Goal: Navigation & Orientation: Find specific page/section

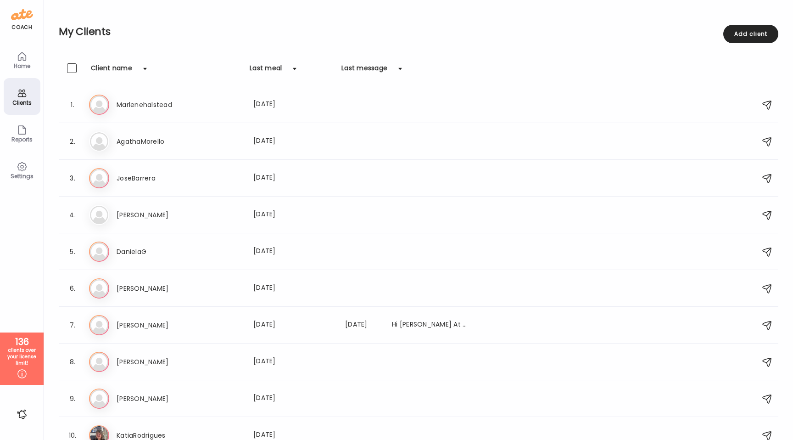
click at [22, 59] on icon at bounding box center [22, 56] width 8 height 8
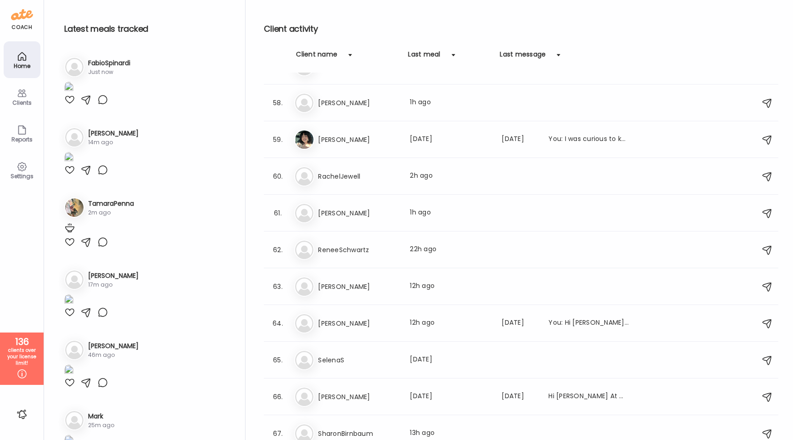
scroll to position [2030, 0]
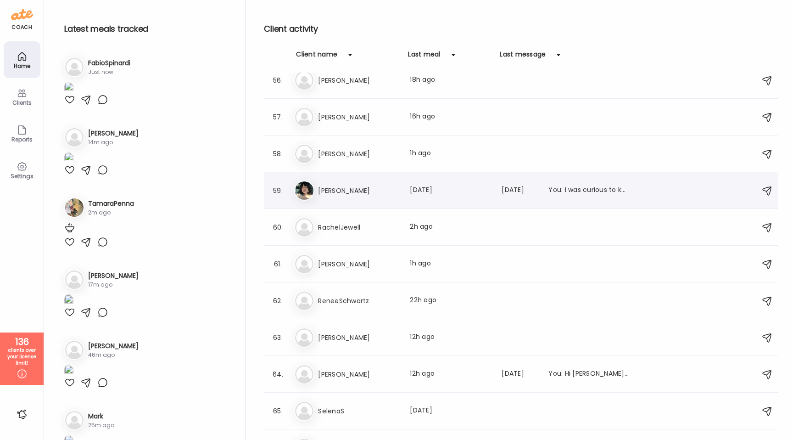
click at [365, 190] on h3 "[PERSON_NAME]" at bounding box center [358, 190] width 81 height 11
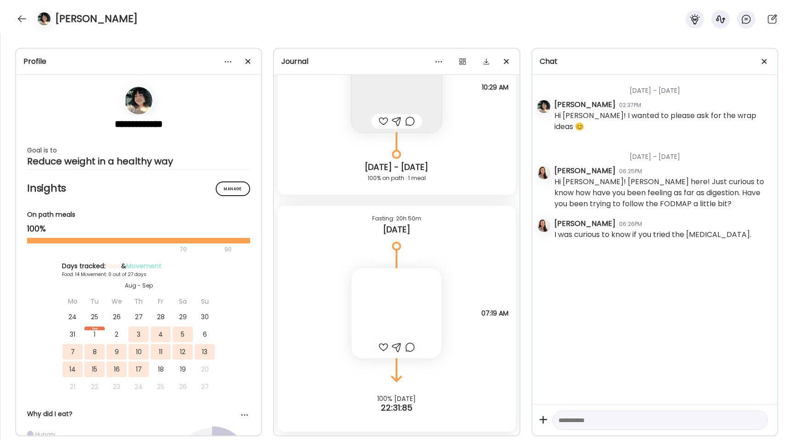
scroll to position [10226, 0]
click at [251, 61] on div at bounding box center [248, 61] width 18 height 18
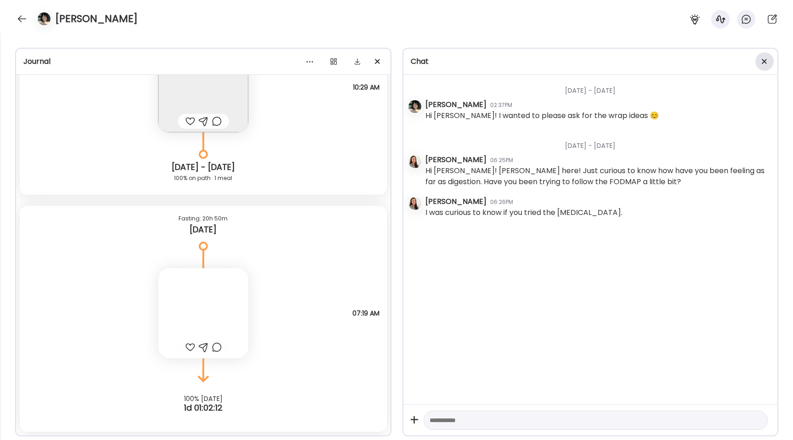
click at [770, 60] on div at bounding box center [765, 61] width 18 height 18
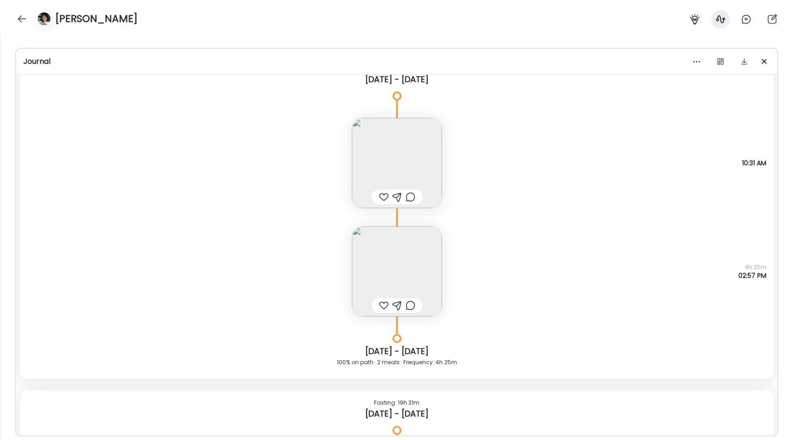
scroll to position [9776, 0]
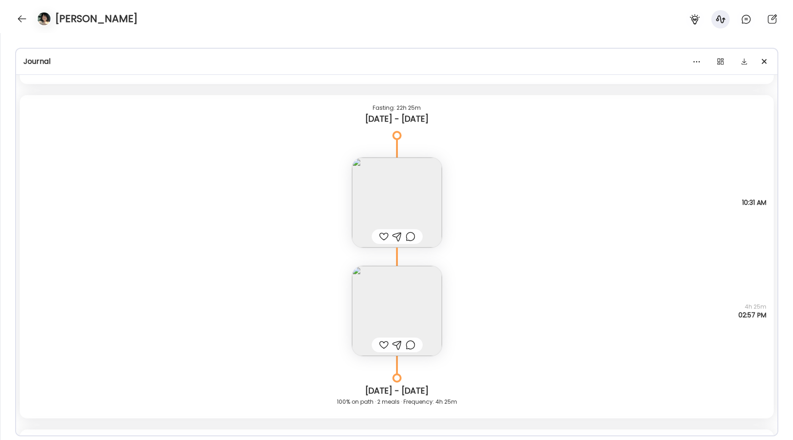
click at [412, 307] on img at bounding box center [397, 311] width 90 height 90
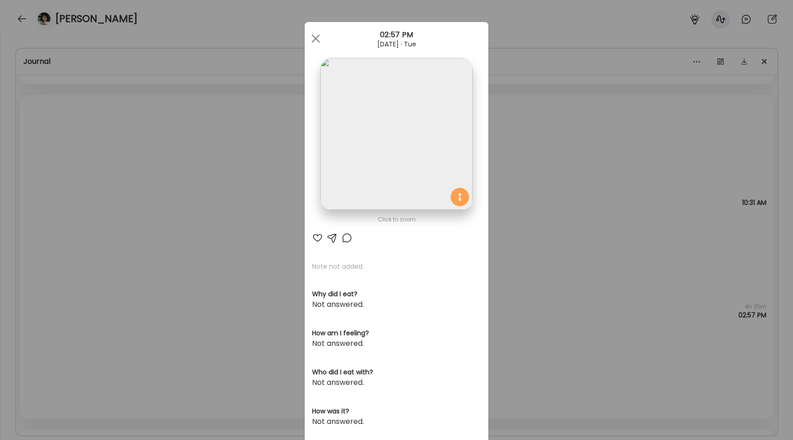
click at [354, 181] on img at bounding box center [396, 134] width 152 height 152
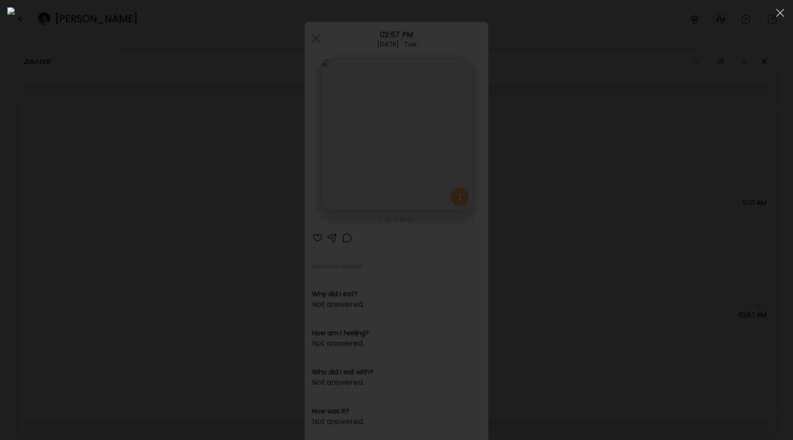
click at [154, 210] on div at bounding box center [396, 219] width 779 height 425
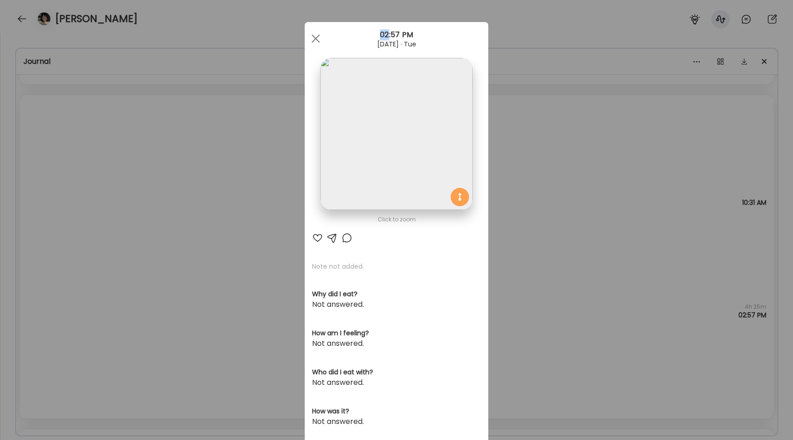
click at [154, 210] on div "Ate Coach Dashboard Wahoo! It’s official Take a moment to set up your Coach Pro…" at bounding box center [396, 220] width 793 height 440
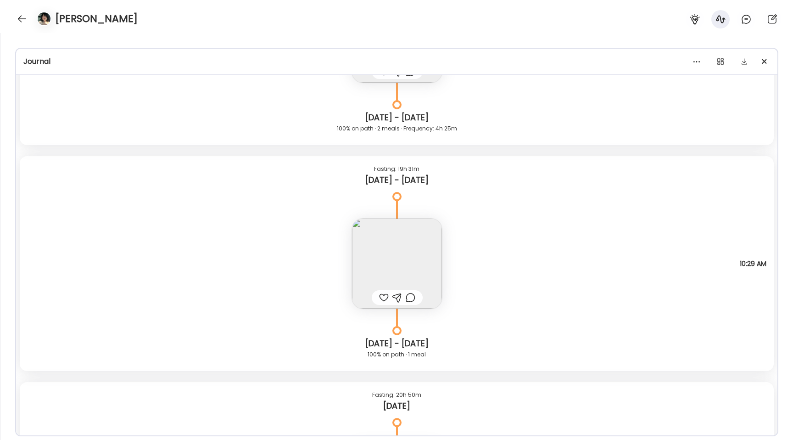
scroll to position [9949, 0]
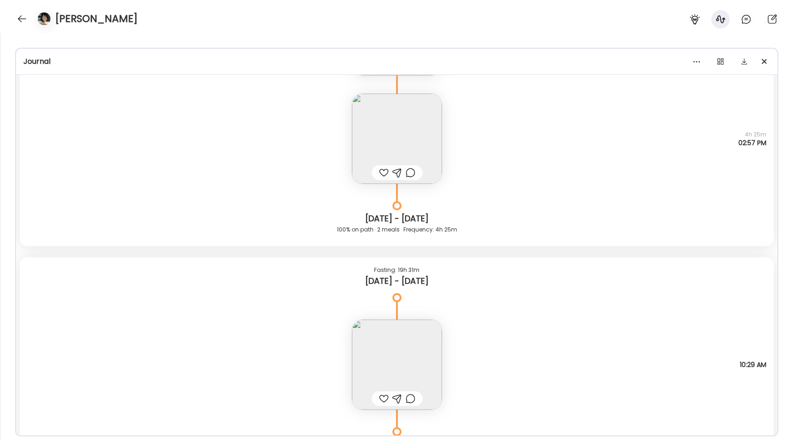
click at [370, 338] on img at bounding box center [397, 365] width 90 height 90
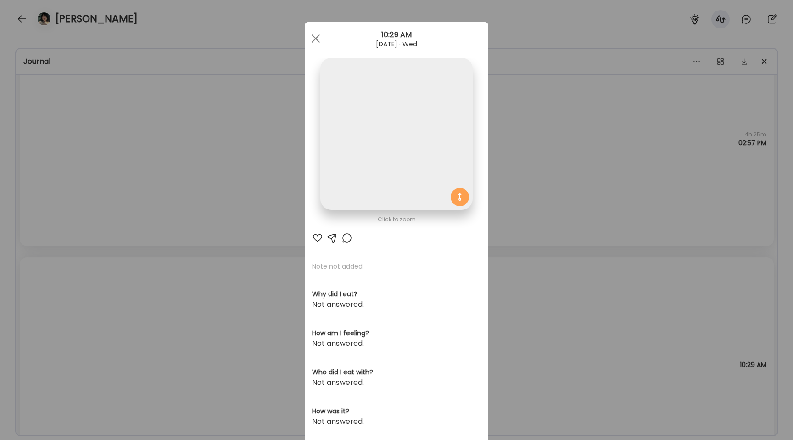
click at [358, 169] on img at bounding box center [396, 134] width 152 height 152
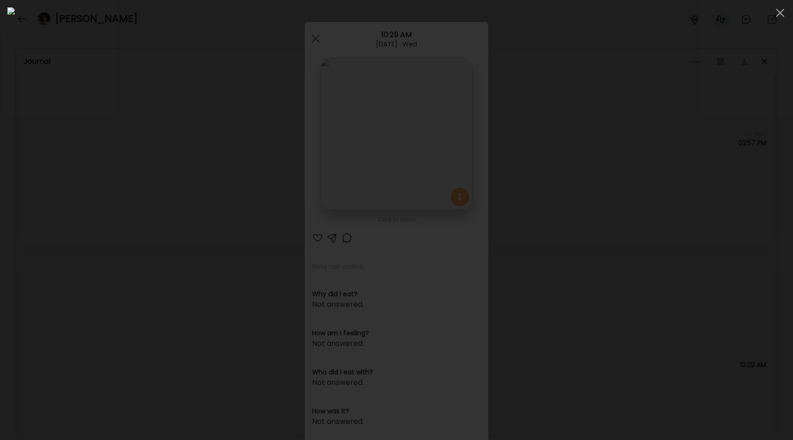
click at [87, 236] on div at bounding box center [396, 219] width 779 height 425
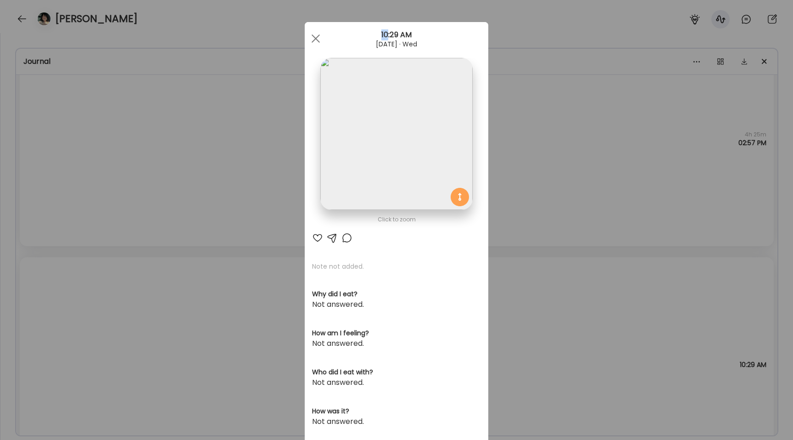
click at [87, 236] on div "Ate Coach Dashboard Wahoo! It’s official Take a moment to set up your Coach Pro…" at bounding box center [396, 220] width 793 height 440
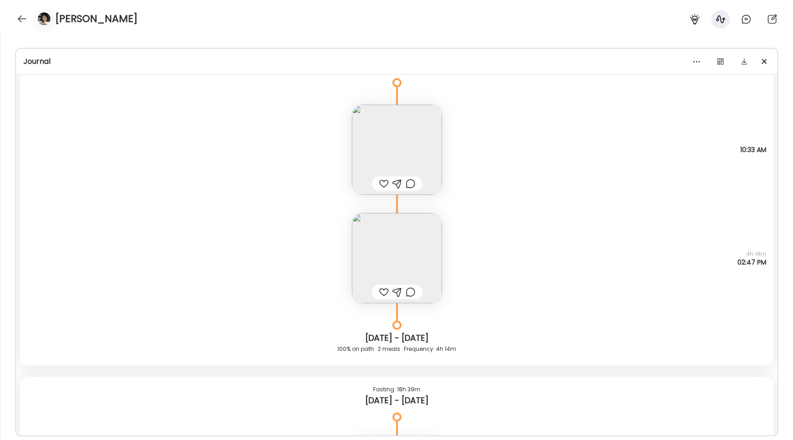
scroll to position [8085, 0]
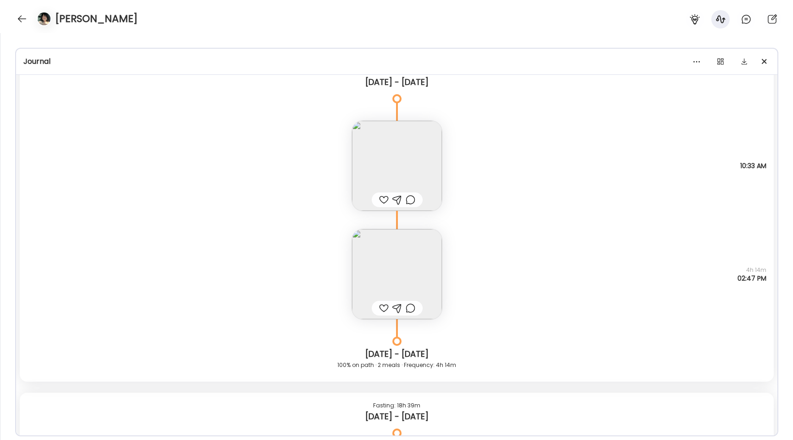
click at [382, 169] on img at bounding box center [397, 166] width 90 height 90
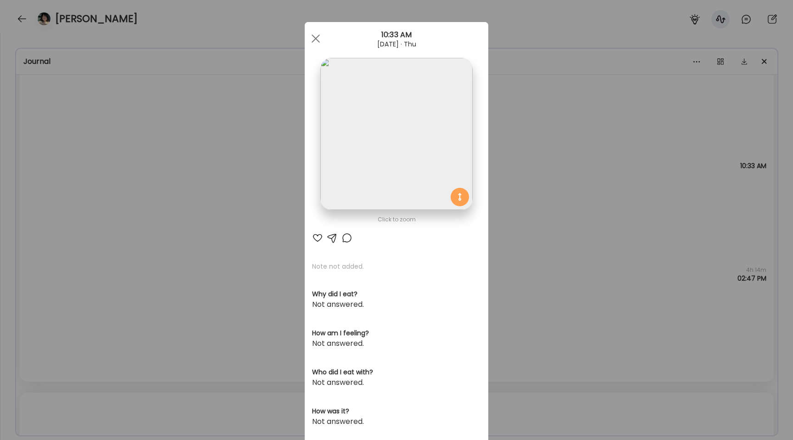
click at [372, 119] on img at bounding box center [396, 134] width 152 height 152
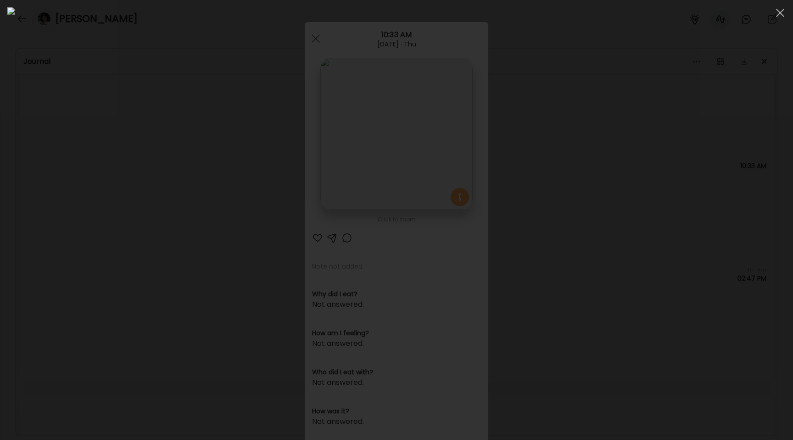
click at [157, 200] on div at bounding box center [396, 219] width 779 height 425
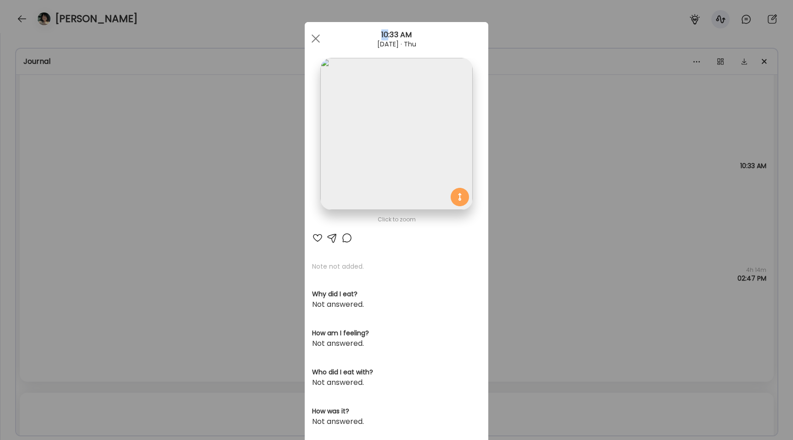
click at [157, 200] on div "Ate Coach Dashboard Wahoo! It’s official Take a moment to set up your Coach Pro…" at bounding box center [396, 220] width 793 height 440
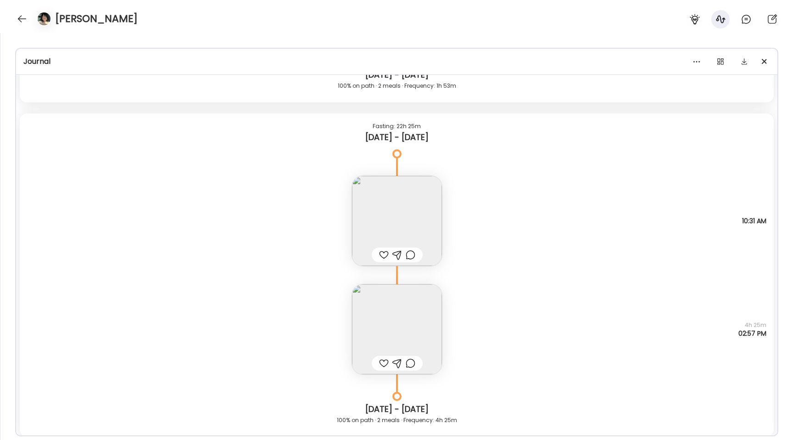
scroll to position [9751, 0]
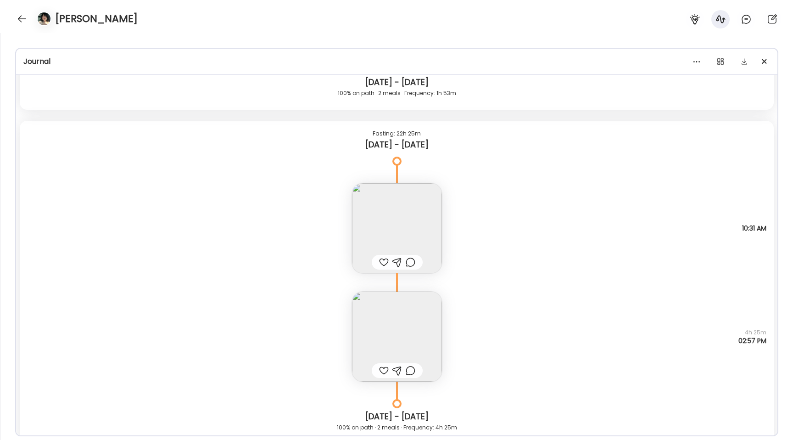
click at [392, 321] on img at bounding box center [397, 337] width 90 height 90
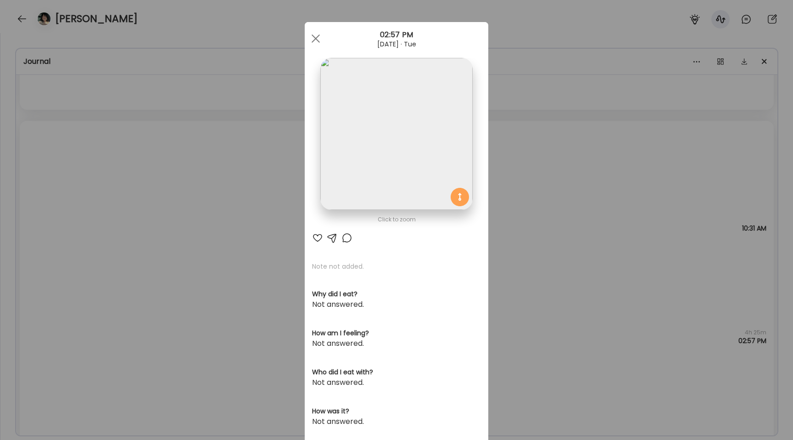
click at [381, 162] on img at bounding box center [396, 134] width 152 height 152
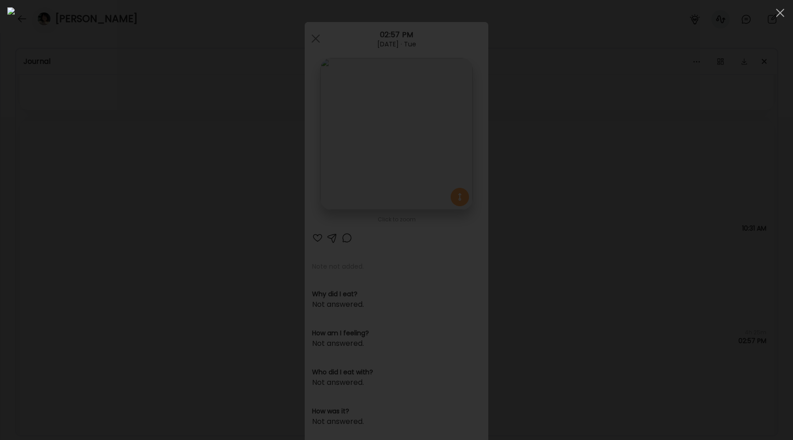
click at [90, 188] on div at bounding box center [396, 219] width 779 height 425
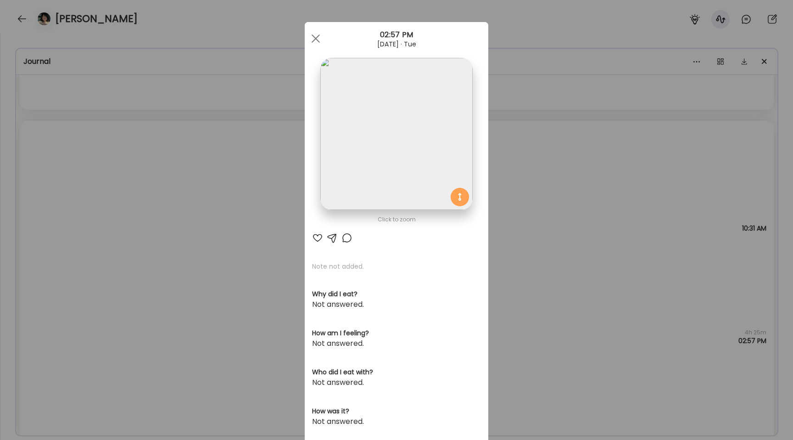
click at [351, 149] on img at bounding box center [396, 134] width 152 height 152
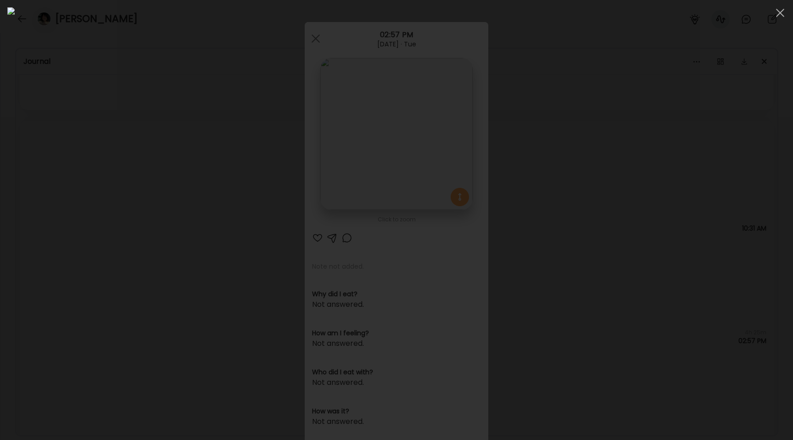
click at [64, 232] on div at bounding box center [396, 219] width 779 height 425
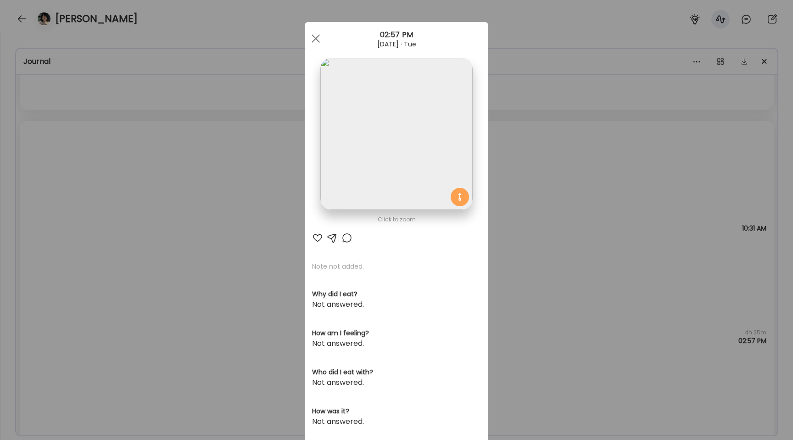
click at [117, 254] on div "Ate Coach Dashboard Wahoo! It’s official Take a moment to set up your Coach Pro…" at bounding box center [396, 220] width 793 height 440
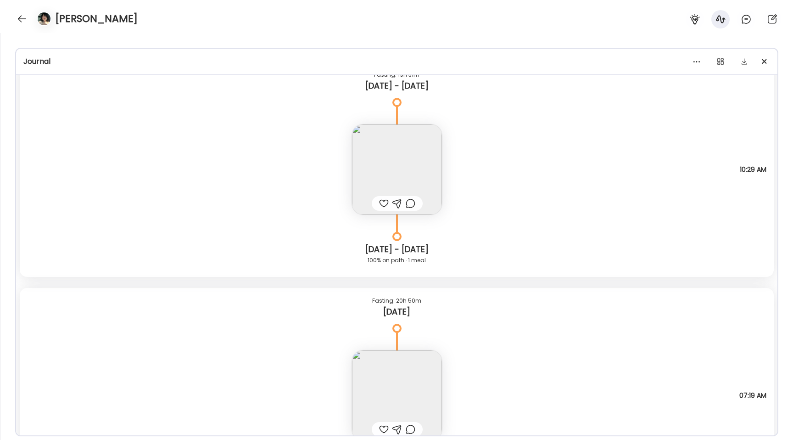
scroll to position [10226, 0]
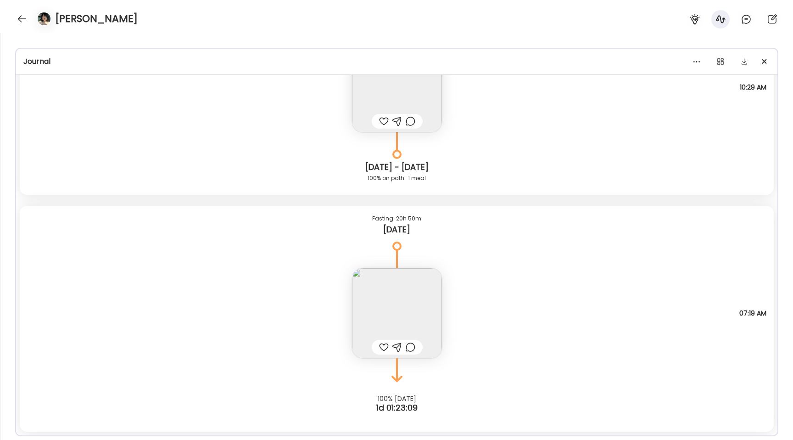
click at [399, 296] on img at bounding box center [397, 313] width 90 height 90
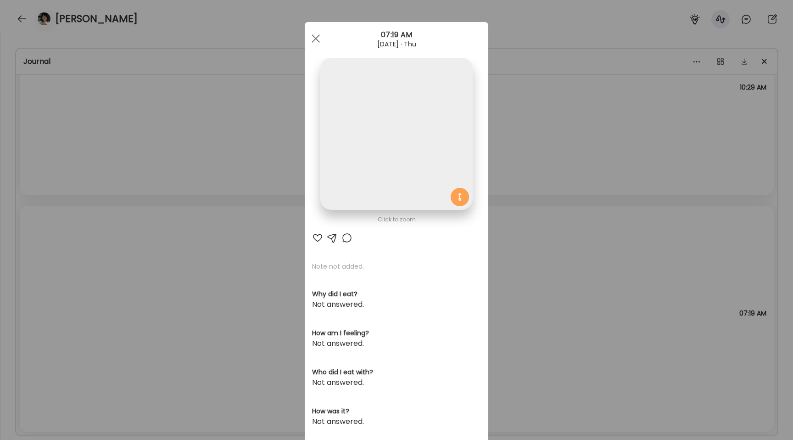
click at [364, 164] on img at bounding box center [396, 134] width 152 height 152
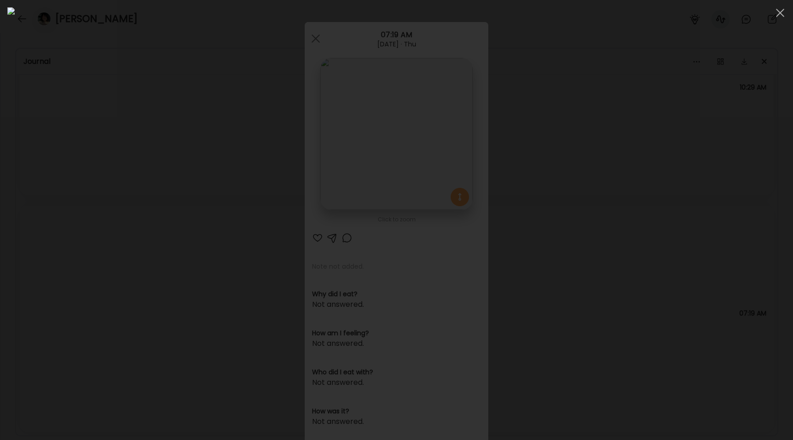
click at [127, 275] on div at bounding box center [396, 219] width 779 height 425
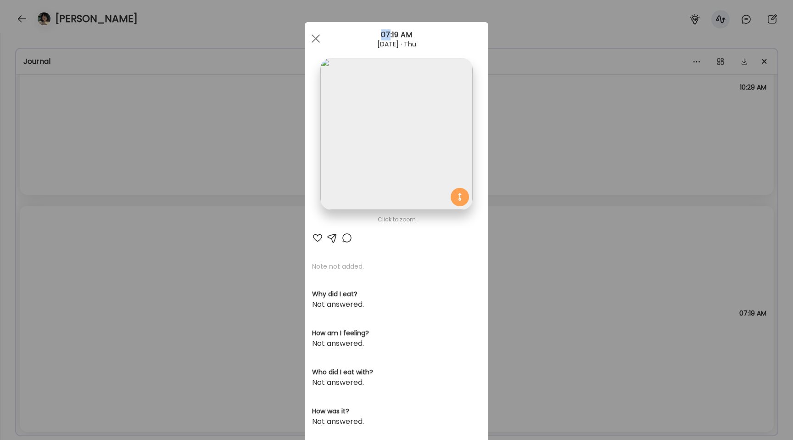
click at [127, 275] on div "Ate Coach Dashboard Wahoo! It’s official Take a moment to set up your Coach Pro…" at bounding box center [396, 220] width 793 height 440
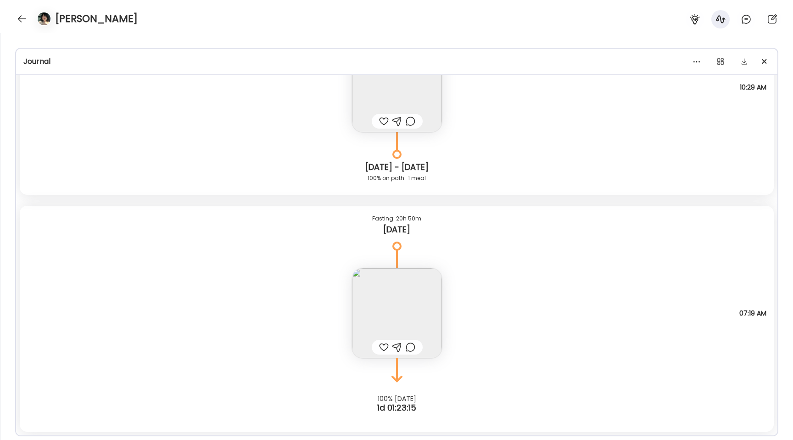
click at [389, 303] on img at bounding box center [397, 313] width 90 height 90
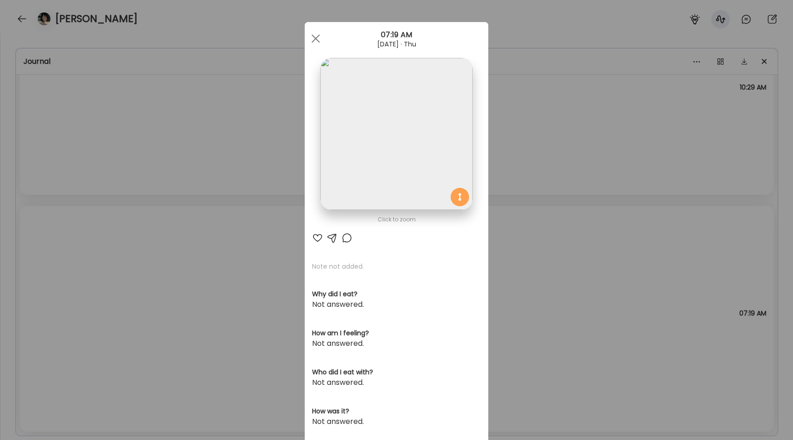
click at [361, 181] on img at bounding box center [396, 134] width 152 height 152
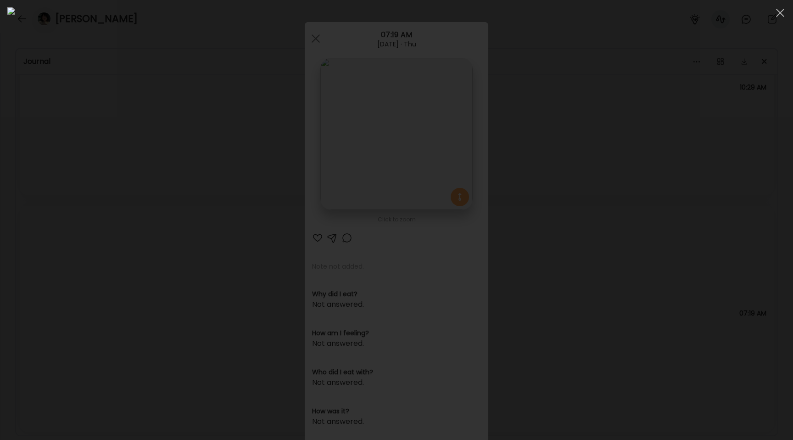
click at [135, 234] on div at bounding box center [396, 219] width 779 height 425
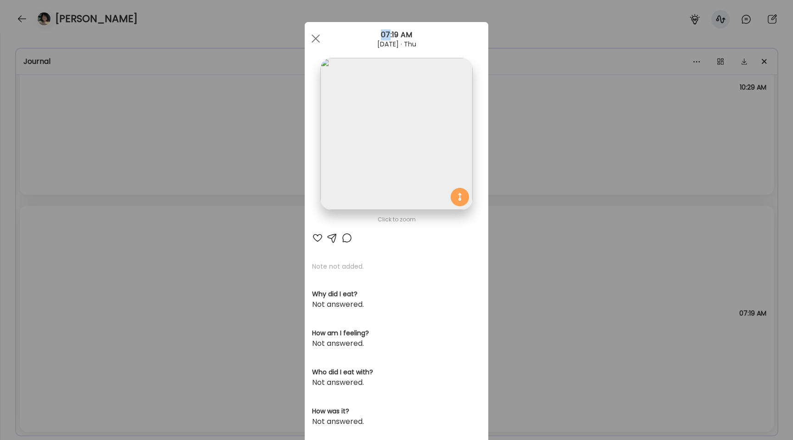
click at [135, 234] on div "Ate Coach Dashboard Wahoo! It’s official Take a moment to set up your Coach Pro…" at bounding box center [396, 220] width 793 height 440
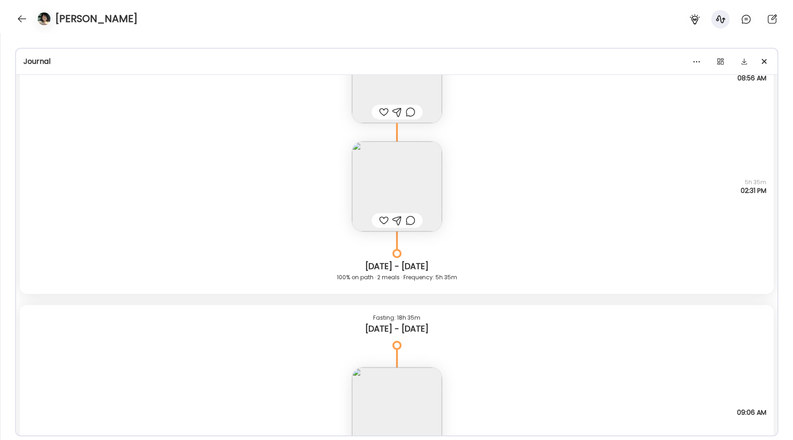
scroll to position [8813, 0]
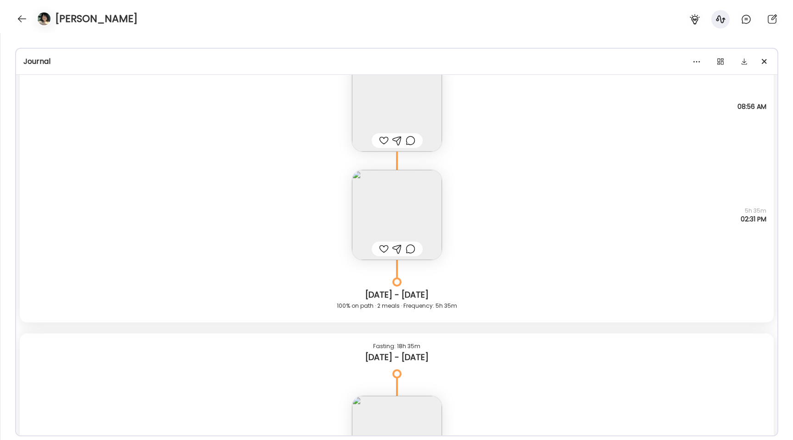
click at [425, 200] on img at bounding box center [397, 215] width 90 height 90
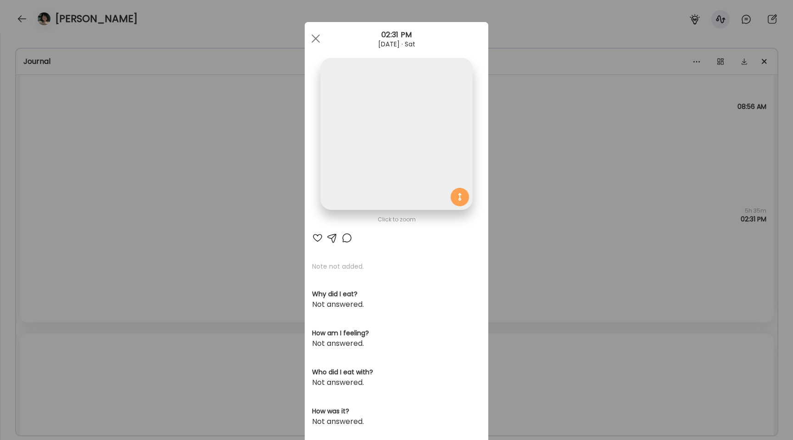
click at [409, 169] on img at bounding box center [396, 134] width 152 height 152
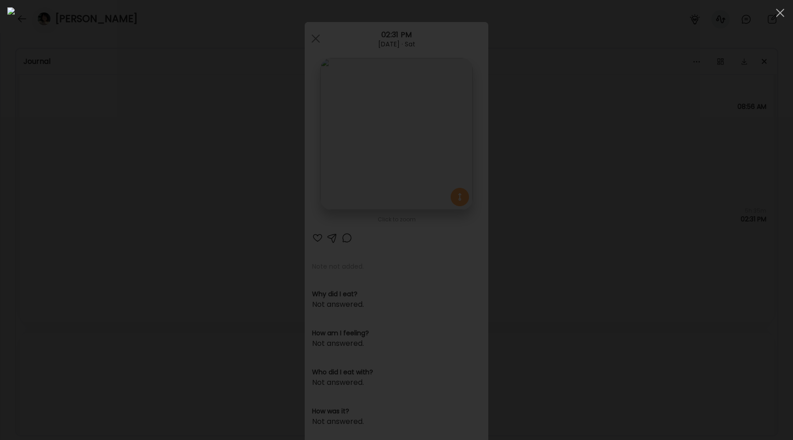
click at [71, 210] on div at bounding box center [396, 219] width 779 height 425
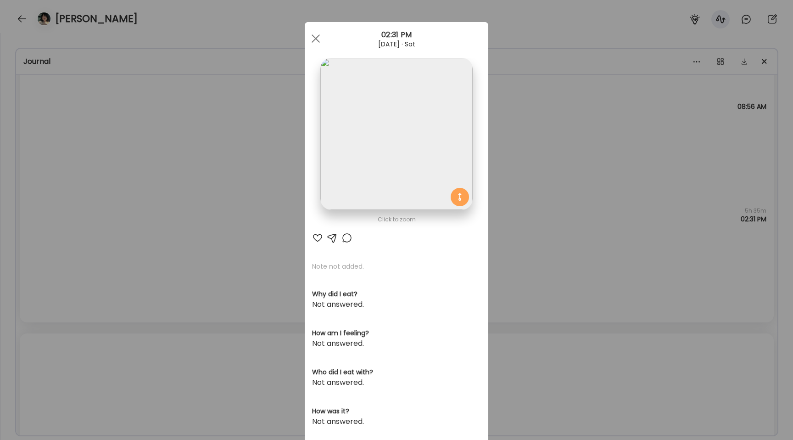
click at [71, 210] on div "Ate Coach Dashboard Wahoo! It’s official Take a moment to set up your Coach Pro…" at bounding box center [396, 220] width 793 height 440
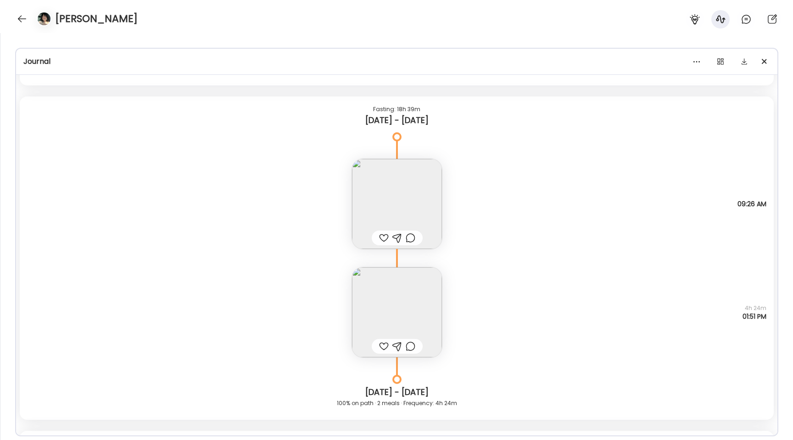
scroll to position [8364, 0]
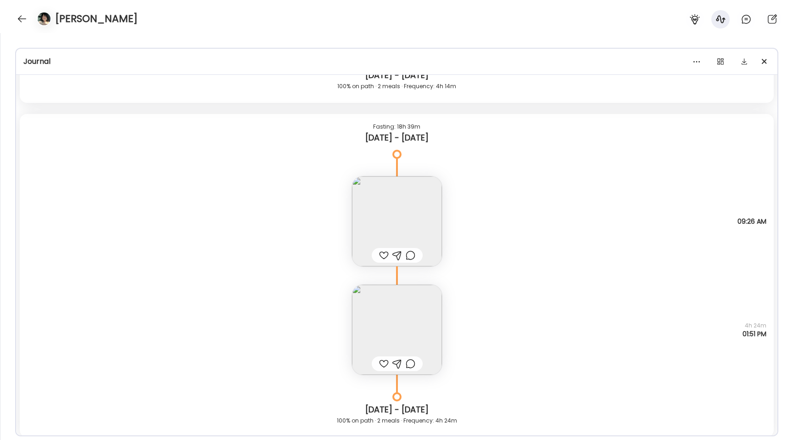
click at [404, 338] on img at bounding box center [397, 330] width 90 height 90
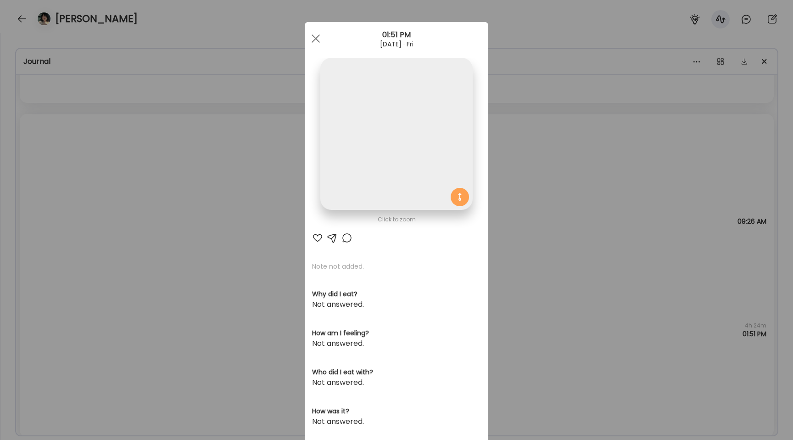
click at [359, 175] on img at bounding box center [396, 134] width 152 height 152
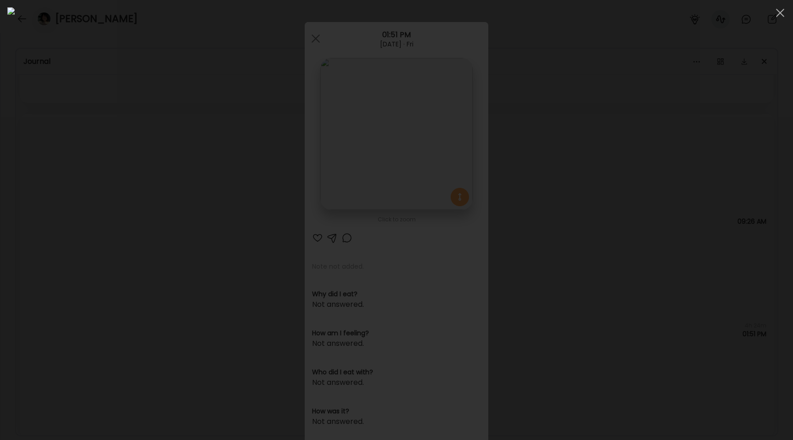
click at [148, 249] on div at bounding box center [396, 219] width 779 height 425
click at [148, 249] on div "Ate Coach Dashboard Wahoo! It’s official Take a moment to set up your Coach Pro…" at bounding box center [396, 220] width 793 height 440
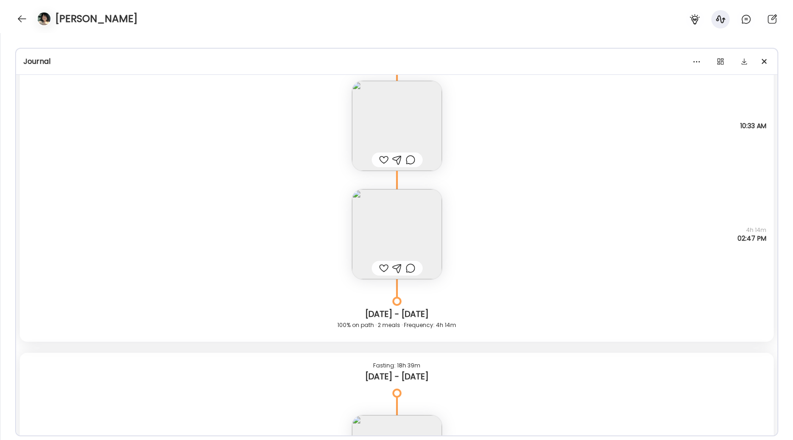
scroll to position [8099, 0]
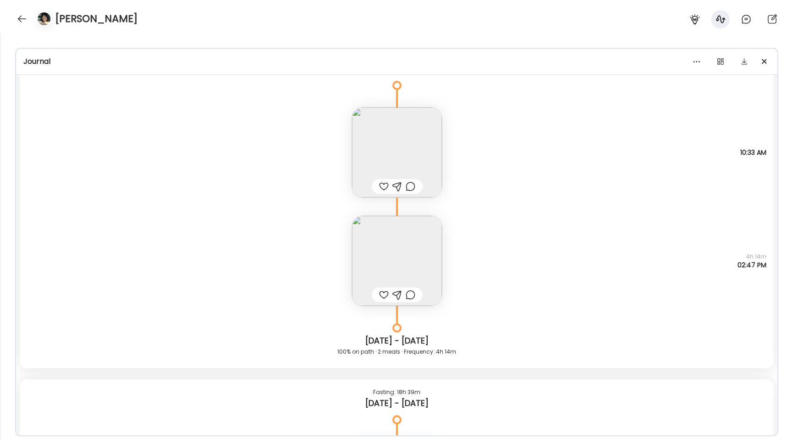
click at [421, 265] on img at bounding box center [397, 261] width 90 height 90
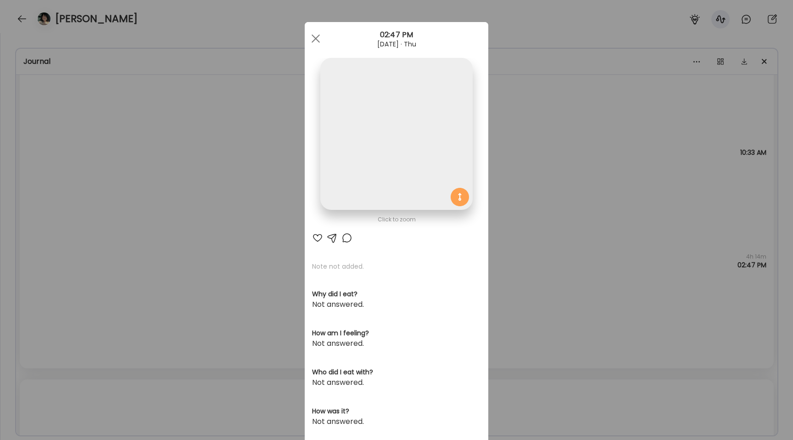
click at [391, 182] on img at bounding box center [396, 134] width 152 height 152
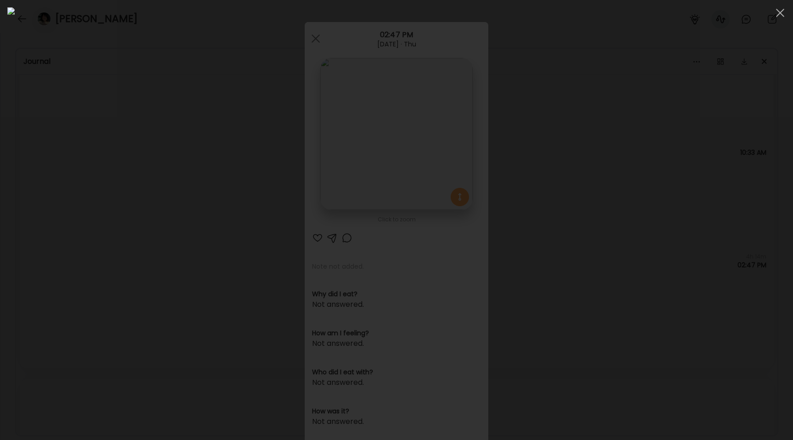
click at [86, 259] on div at bounding box center [396, 219] width 779 height 425
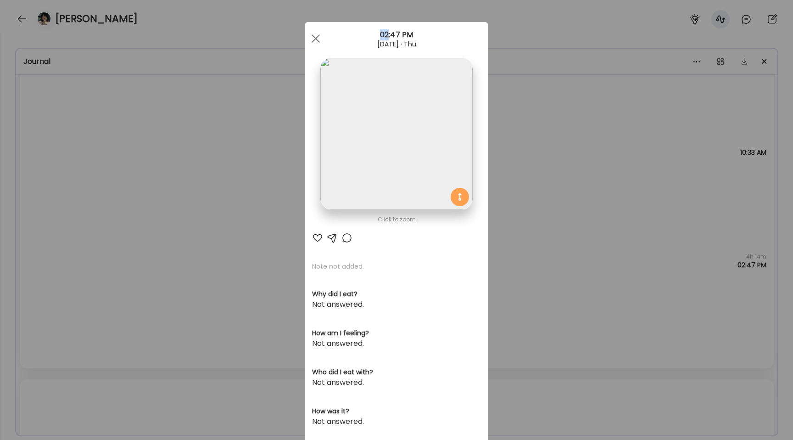
click at [86, 259] on div "Ate Coach Dashboard Wahoo! It’s official Take a moment to set up your Coach Pro…" at bounding box center [396, 220] width 793 height 440
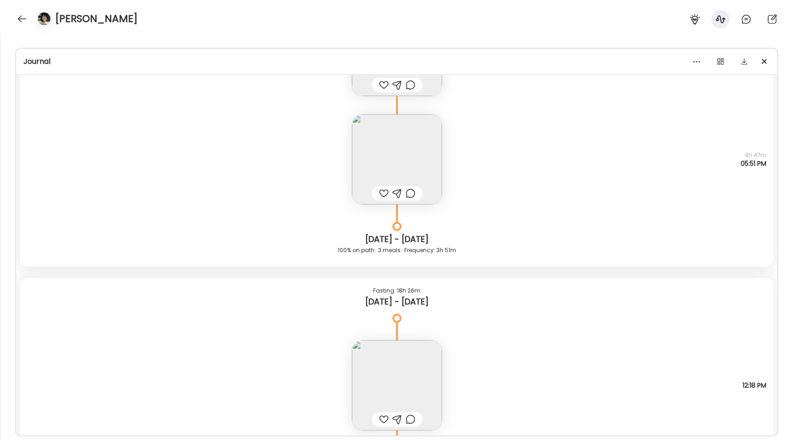
scroll to position [6138, 0]
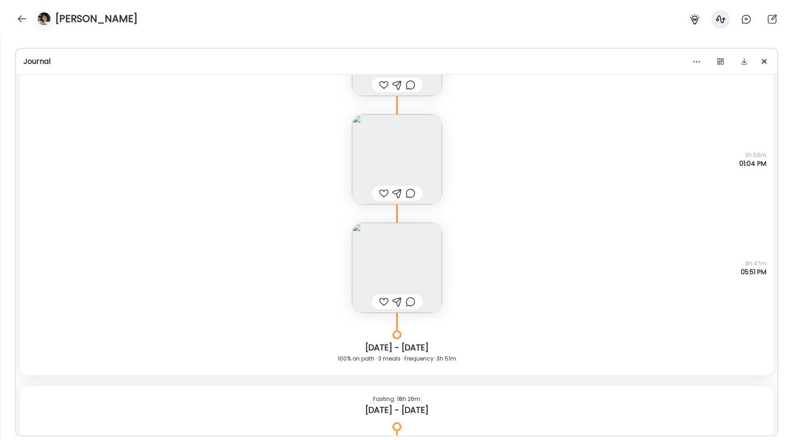
click at [399, 171] on img at bounding box center [397, 159] width 90 height 90
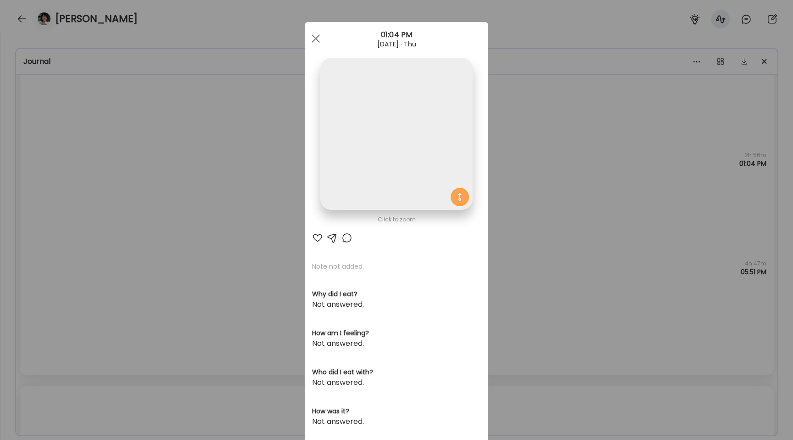
click at [389, 133] on img at bounding box center [396, 134] width 152 height 152
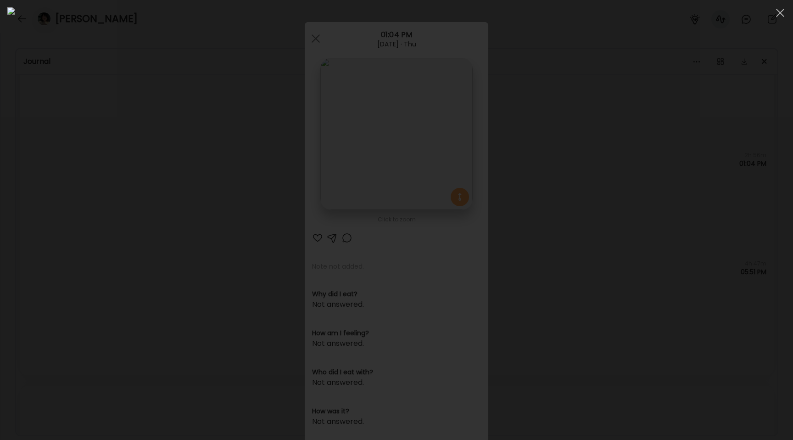
click at [148, 194] on div at bounding box center [396, 219] width 779 height 425
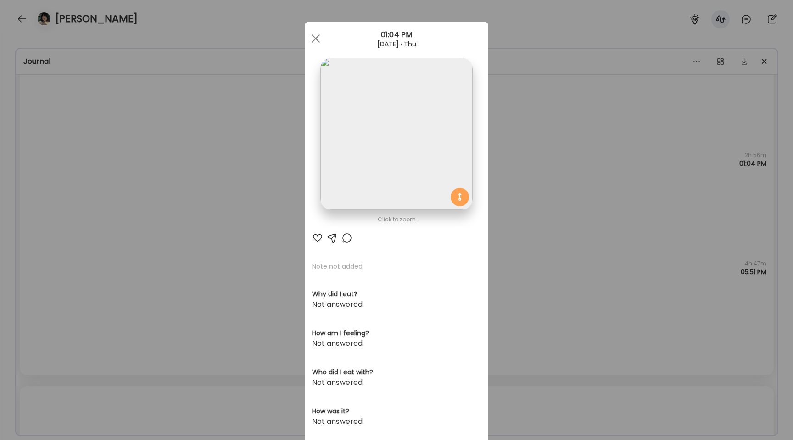
click at [148, 194] on div "Ate Coach Dashboard Wahoo! It’s official Take a moment to set up your Coach Pro…" at bounding box center [396, 220] width 793 height 440
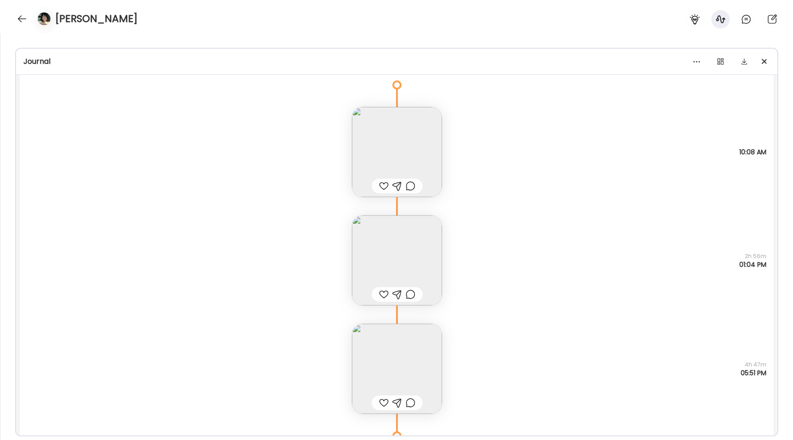
scroll to position [6013, 0]
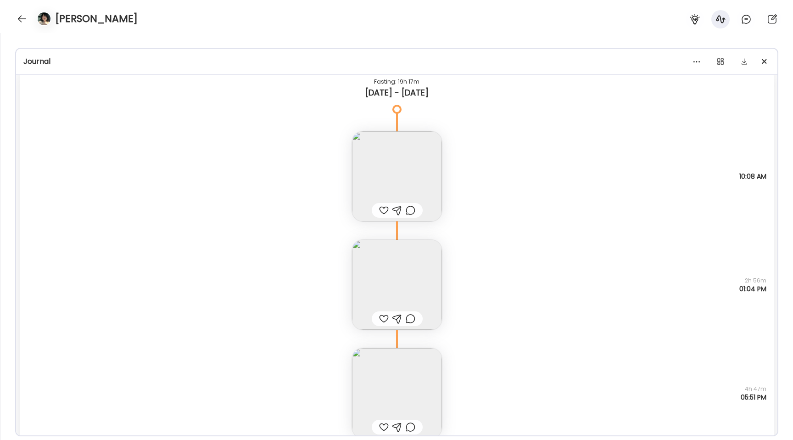
click at [402, 277] on img at bounding box center [397, 285] width 90 height 90
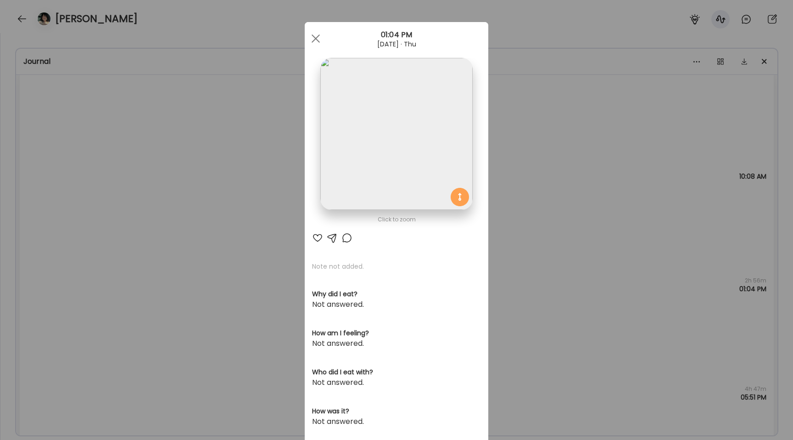
click at [367, 127] on img at bounding box center [396, 134] width 152 height 152
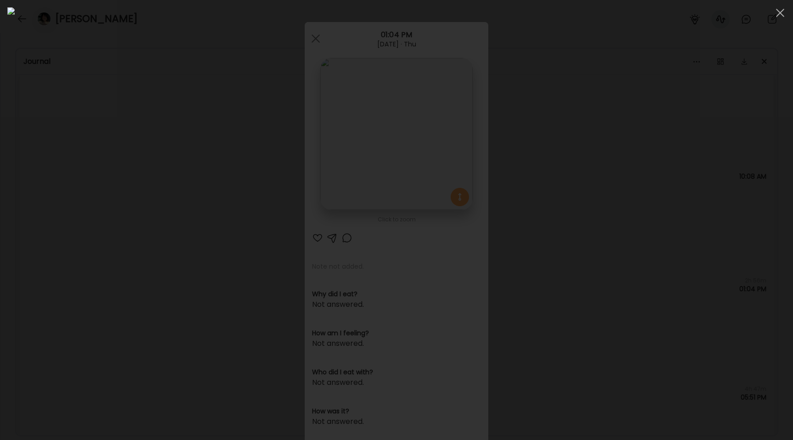
click at [92, 260] on div at bounding box center [396, 219] width 779 height 425
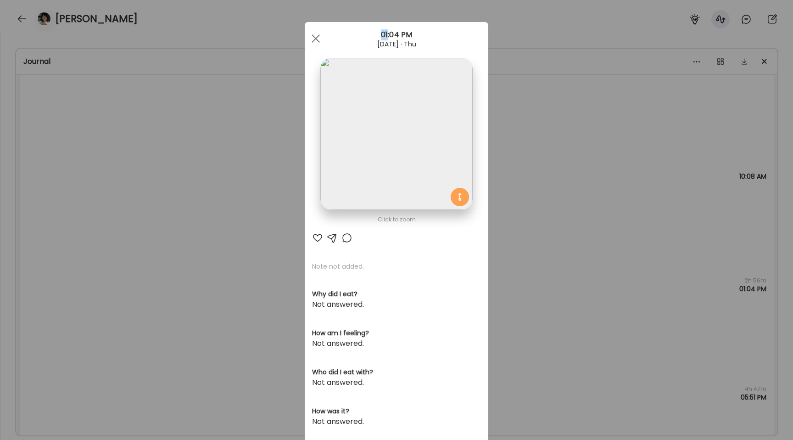
click at [92, 260] on div "Ate Coach Dashboard Wahoo! It’s official Take a moment to set up your Coach Pro…" at bounding box center [396, 220] width 793 height 440
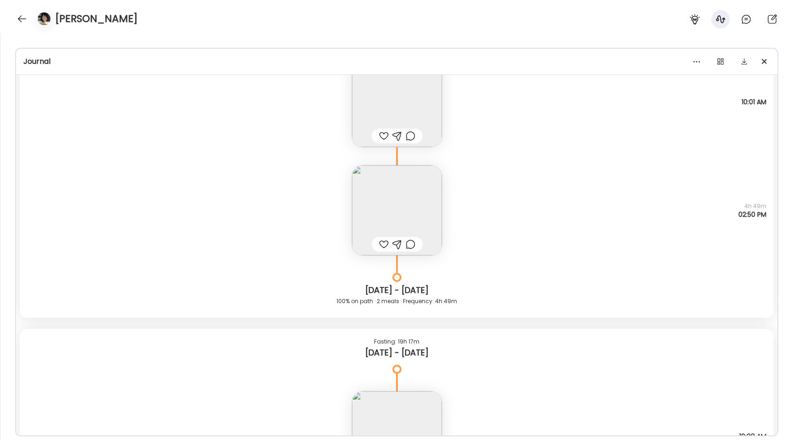
scroll to position [5714, 0]
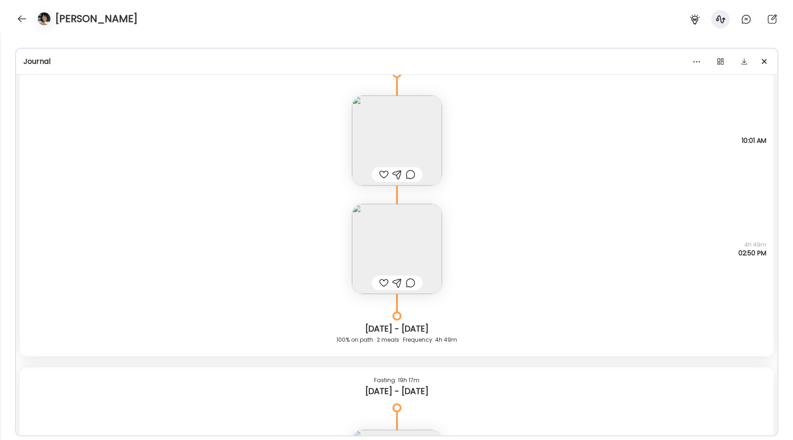
click at [402, 224] on img at bounding box center [397, 249] width 90 height 90
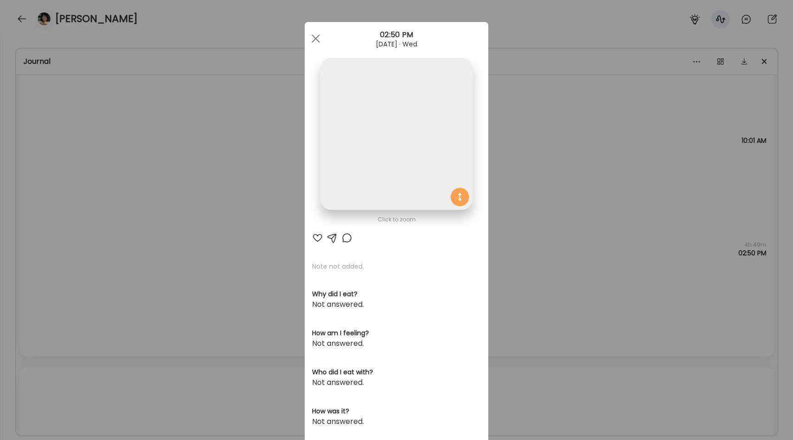
click at [396, 159] on img at bounding box center [396, 134] width 152 height 152
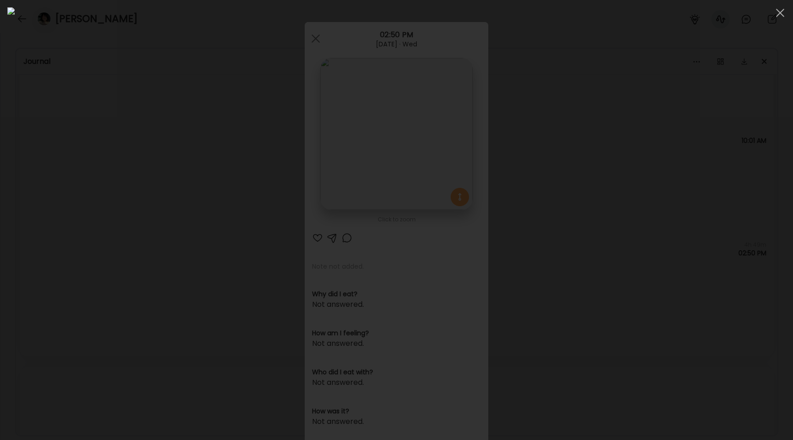
click at [100, 183] on div at bounding box center [396, 219] width 779 height 425
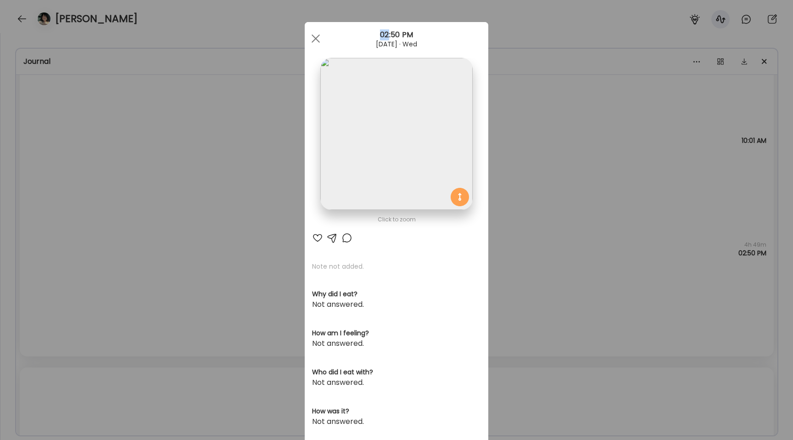
click at [100, 183] on div "Ate Coach Dashboard Wahoo! It’s official Take a moment to set up your Coach Pro…" at bounding box center [396, 220] width 793 height 440
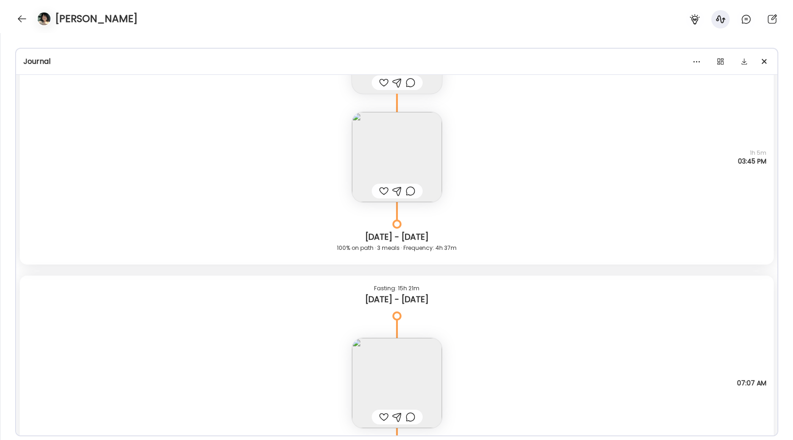
scroll to position [4902, 0]
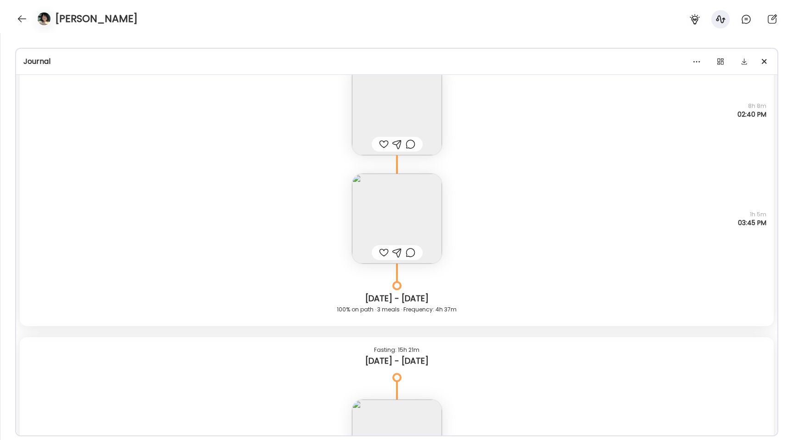
click at [387, 190] on img at bounding box center [397, 219] width 90 height 90
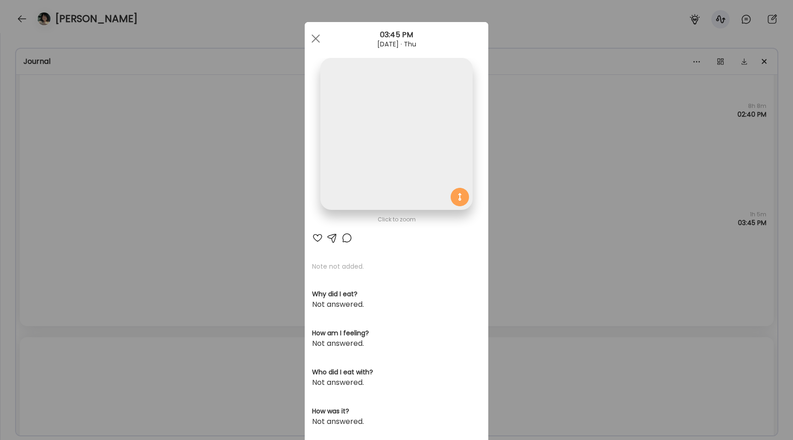
click at [363, 132] on img at bounding box center [396, 134] width 152 height 152
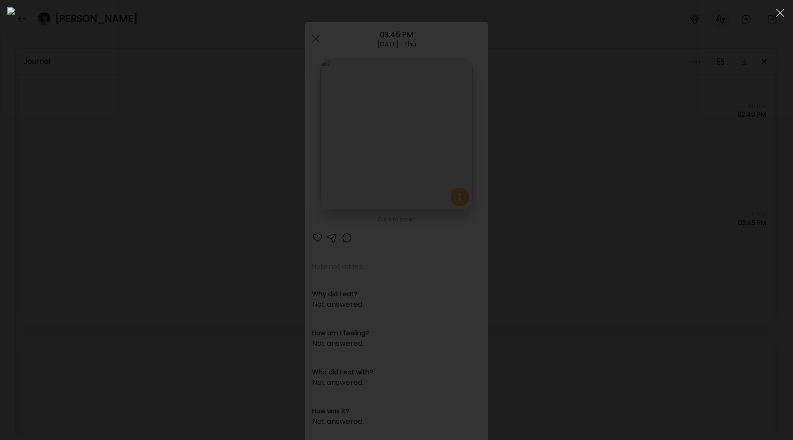
click at [101, 119] on div at bounding box center [396, 219] width 779 height 425
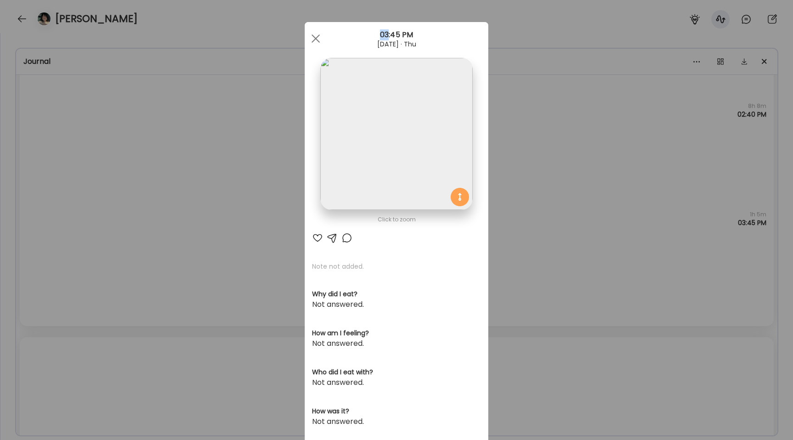
click at [101, 119] on div "Ate Coach Dashboard Wahoo! It’s official Take a moment to set up your Coach Pro…" at bounding box center [396, 220] width 793 height 440
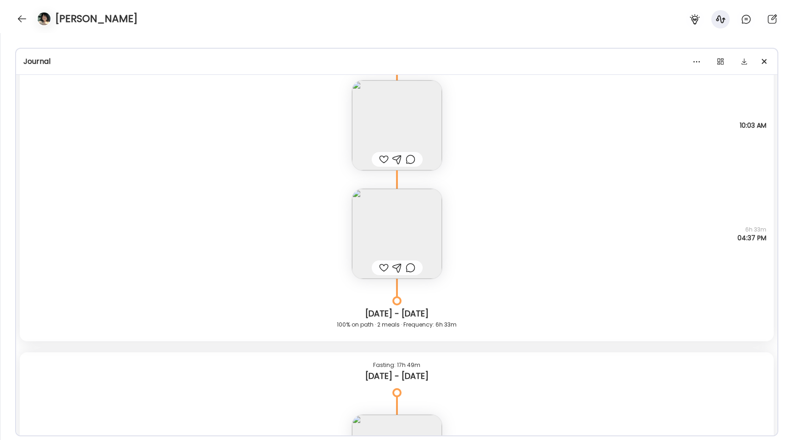
scroll to position [3678, 0]
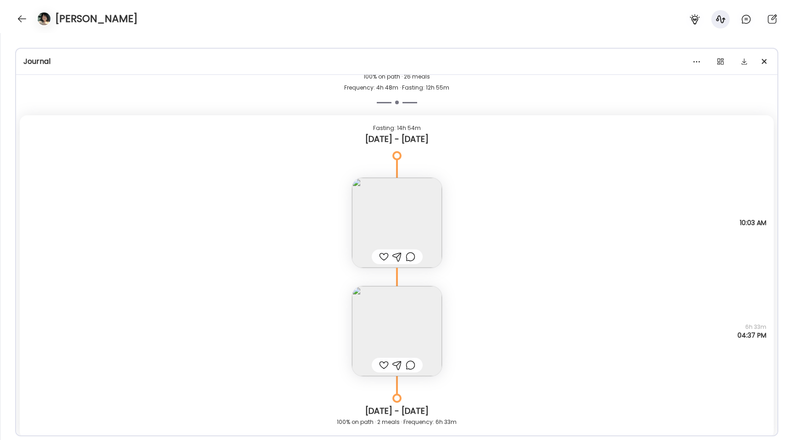
click at [385, 319] on img at bounding box center [397, 331] width 90 height 90
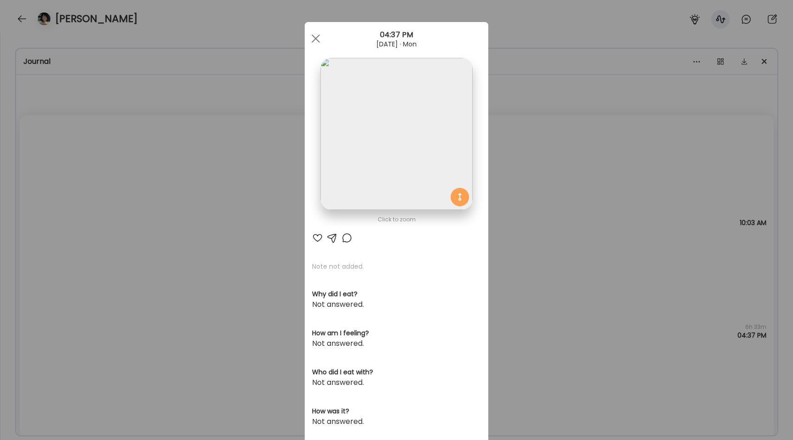
click at [376, 185] on img at bounding box center [396, 134] width 152 height 152
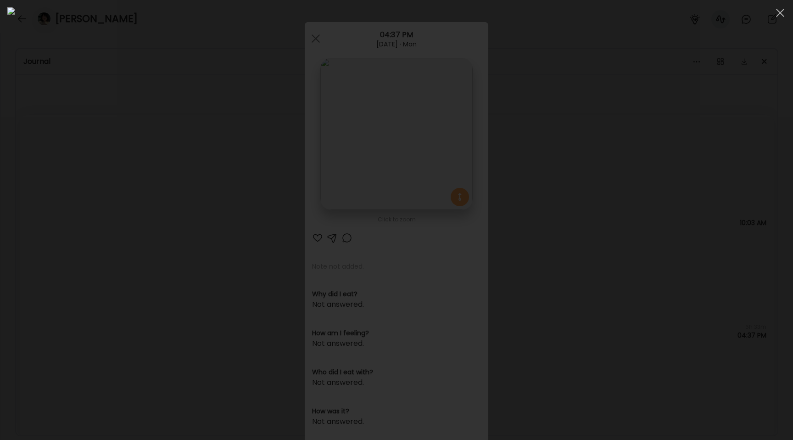
click at [111, 286] on div at bounding box center [396, 219] width 779 height 425
click at [111, 286] on div "Ate Coach Dashboard Wahoo! It’s official Take a moment to set up your Coach Pro…" at bounding box center [396, 220] width 793 height 440
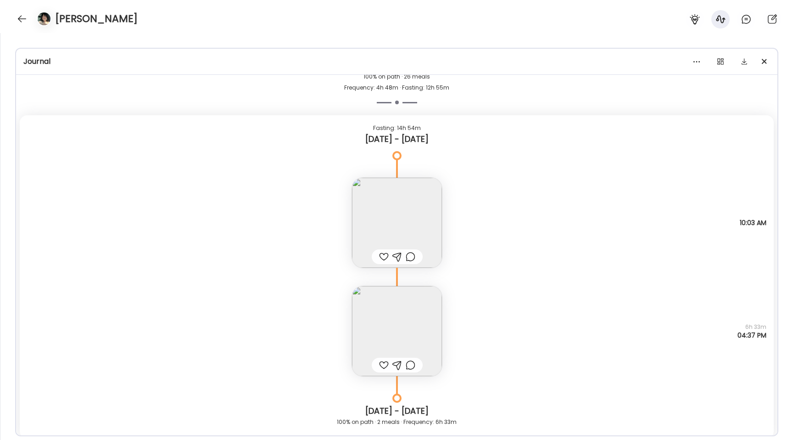
click at [29, 207] on div "Note not added Questions not answered 10:03 AM" at bounding box center [397, 213] width 754 height 108
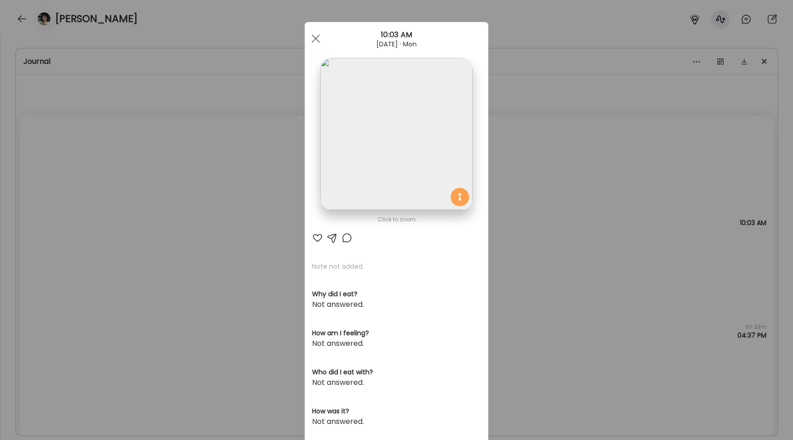
click at [79, 275] on div "Ate Coach Dashboard Wahoo! It’s official Take a moment to set up your Coach Pro…" at bounding box center [396, 220] width 793 height 440
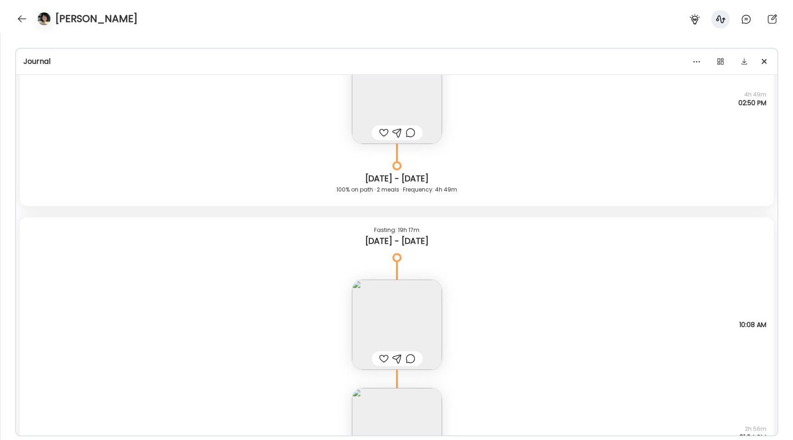
scroll to position [5958, 0]
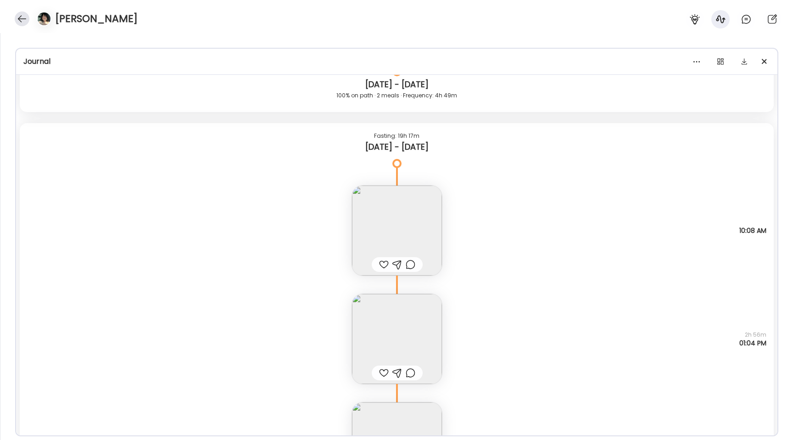
click at [16, 19] on div at bounding box center [22, 18] width 15 height 15
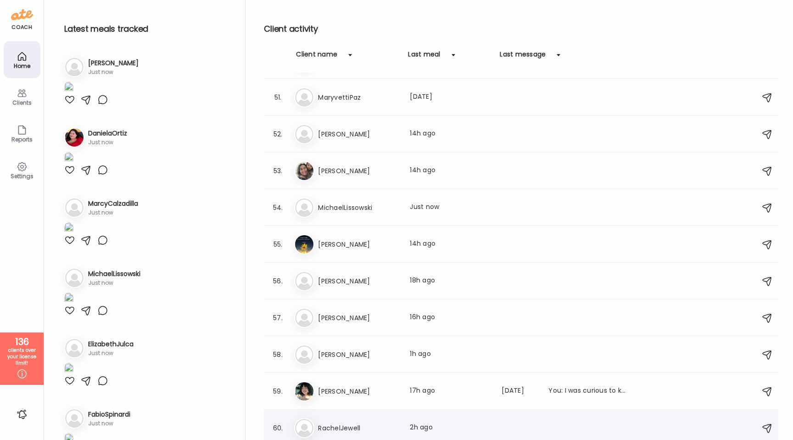
scroll to position [1804, 0]
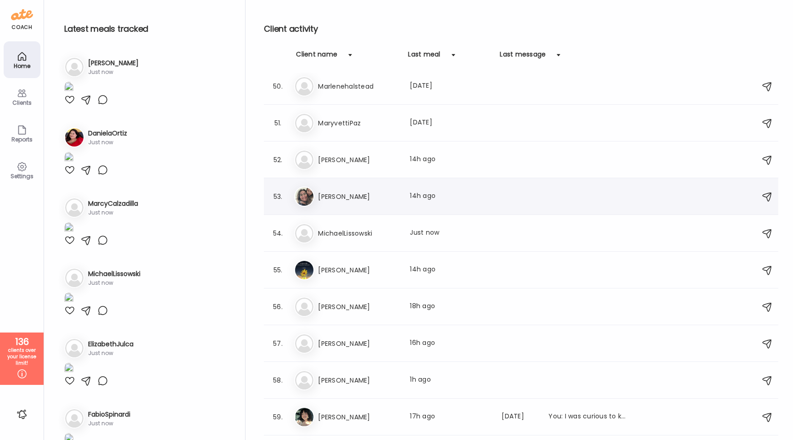
click at [340, 202] on div "Me [PERSON_NAME] Last meal: 14h ago" at bounding box center [522, 196] width 457 height 20
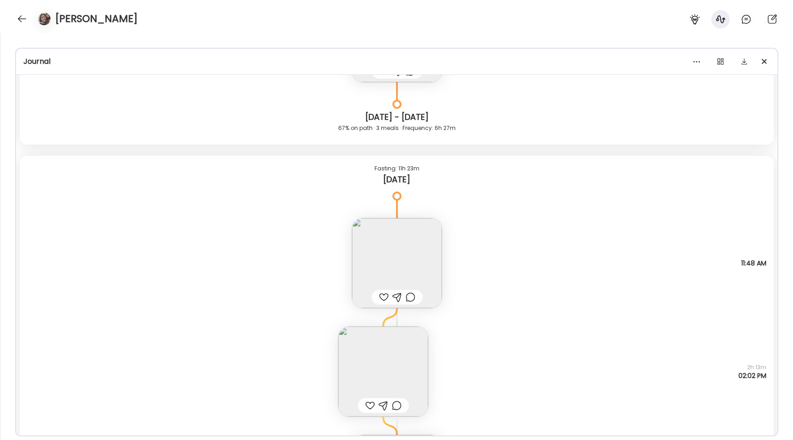
scroll to position [21909, 0]
click at [408, 261] on img at bounding box center [397, 259] width 90 height 90
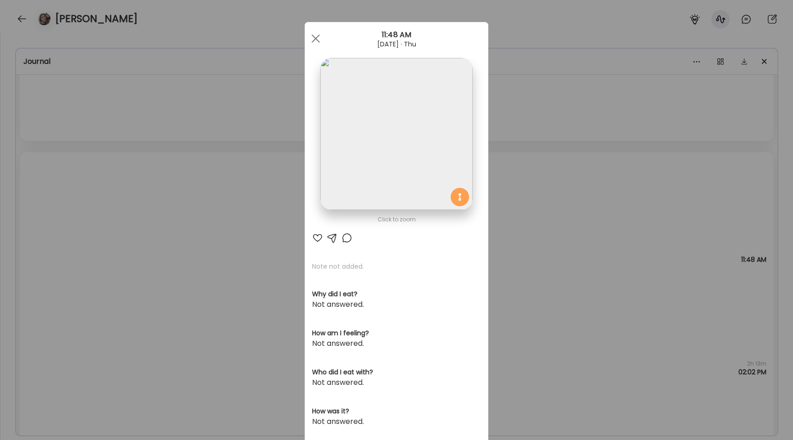
click at [373, 195] on img at bounding box center [396, 134] width 152 height 152
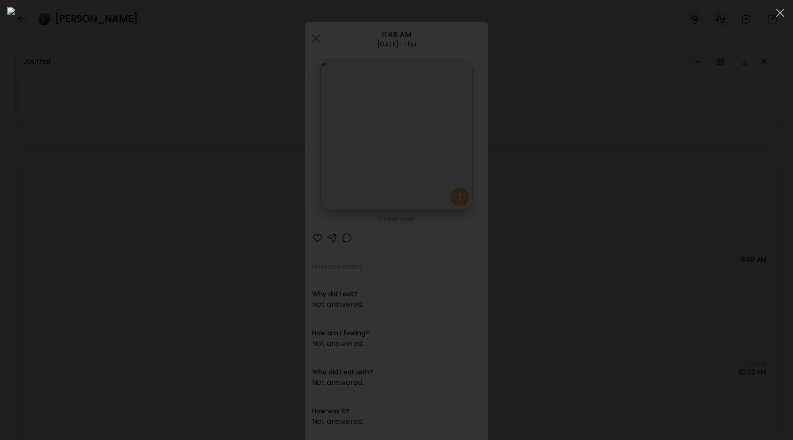
click at [131, 208] on div at bounding box center [396, 219] width 779 height 425
click at [131, 208] on div "Ate Coach Dashboard Wahoo! It’s official Take a moment to set up your Coach Pro…" at bounding box center [396, 220] width 793 height 440
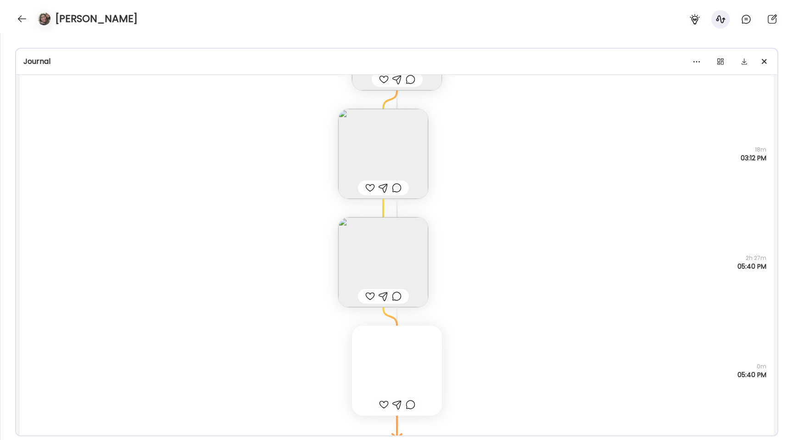
scroll to position [22589, 0]
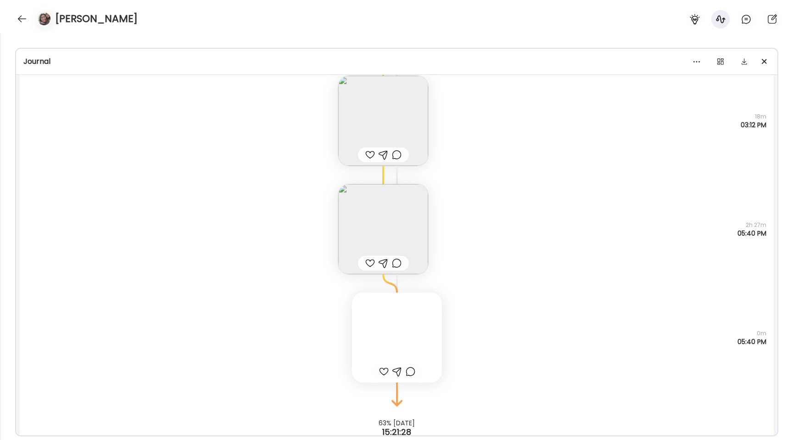
click at [359, 102] on img at bounding box center [383, 121] width 90 height 90
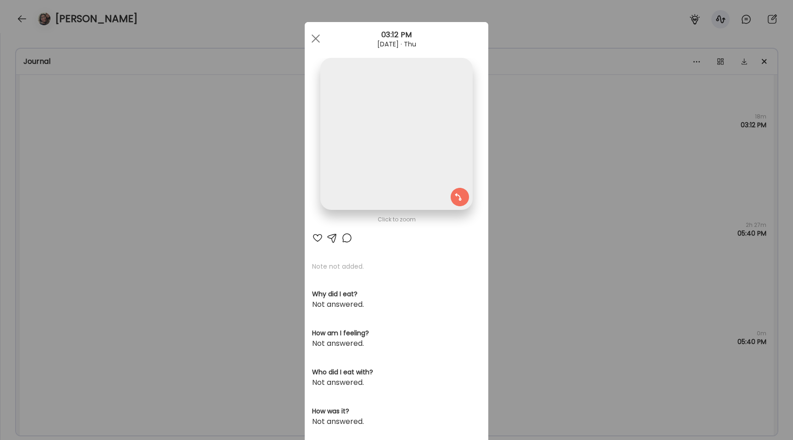
click at [352, 98] on img at bounding box center [396, 134] width 152 height 152
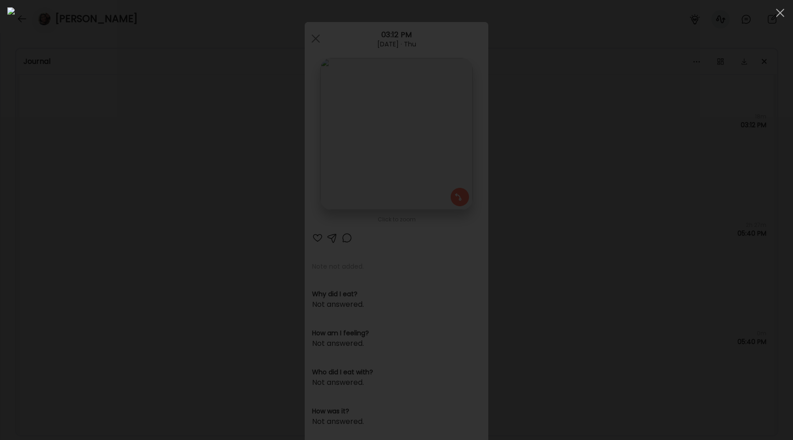
click at [104, 208] on div at bounding box center [396, 219] width 779 height 425
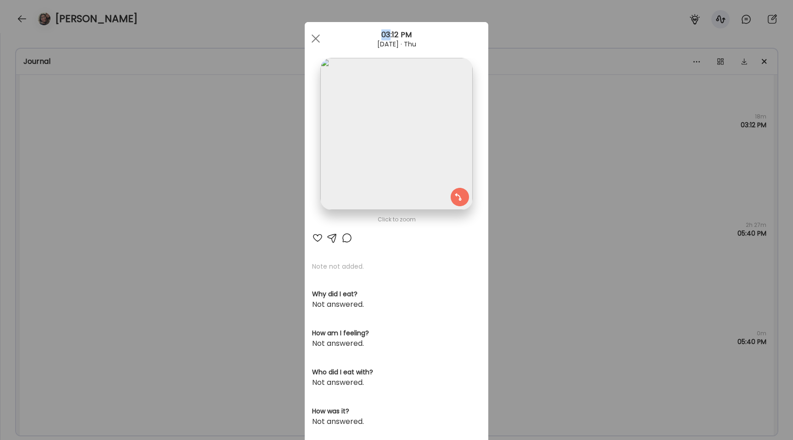
click at [104, 208] on div "Ate Coach Dashboard Wahoo! It’s official Take a moment to set up your Coach Pro…" at bounding box center [396, 220] width 793 height 440
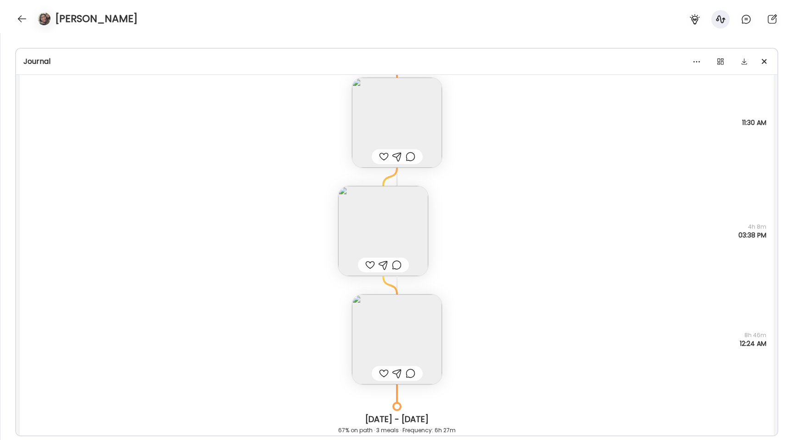
scroll to position [21512, 0]
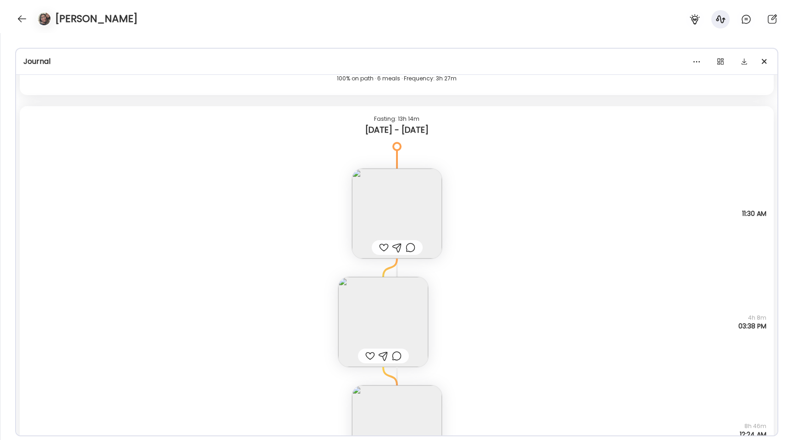
click at [360, 297] on img at bounding box center [383, 322] width 90 height 90
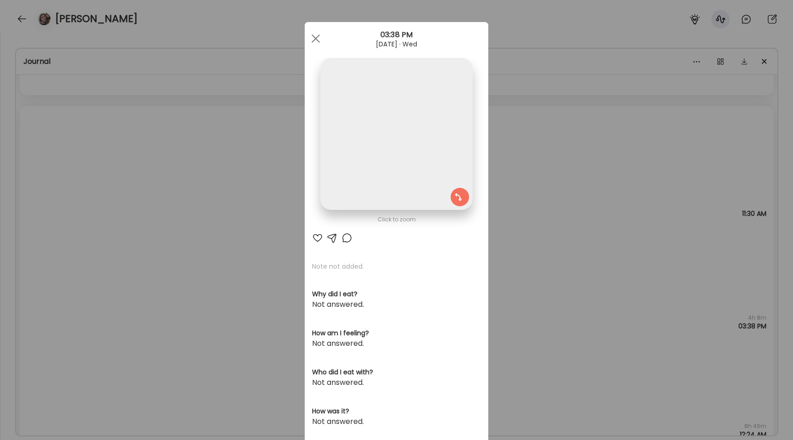
click at [347, 172] on img at bounding box center [396, 134] width 152 height 152
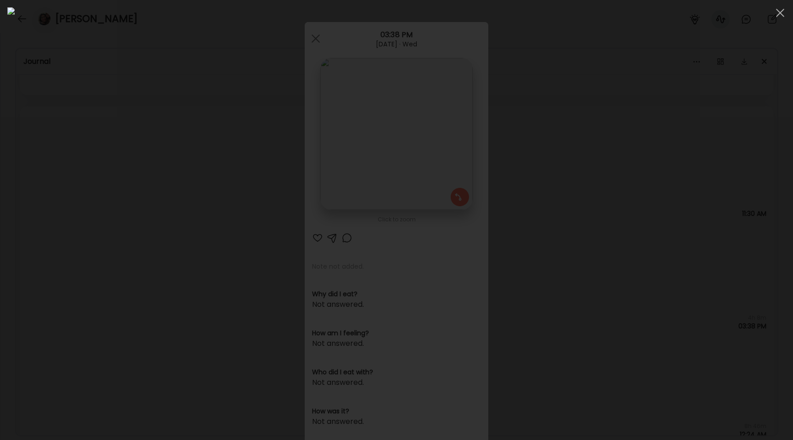
click at [112, 227] on div at bounding box center [396, 219] width 779 height 425
click at [112, 227] on div "Ate Coach Dashboard Wahoo! It’s official Take a moment to set up your Coach Pro…" at bounding box center [396, 220] width 793 height 440
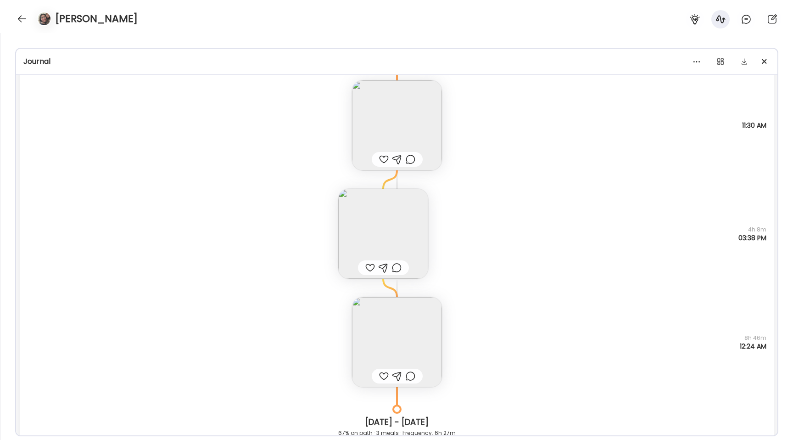
scroll to position [21630, 0]
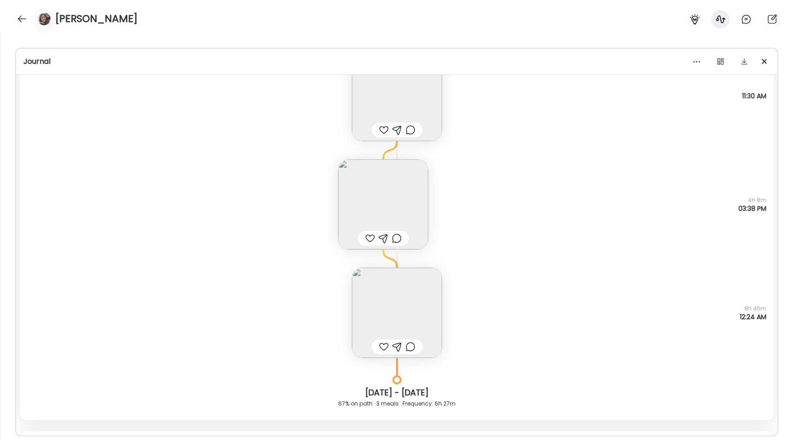
click at [394, 302] on img at bounding box center [397, 313] width 90 height 90
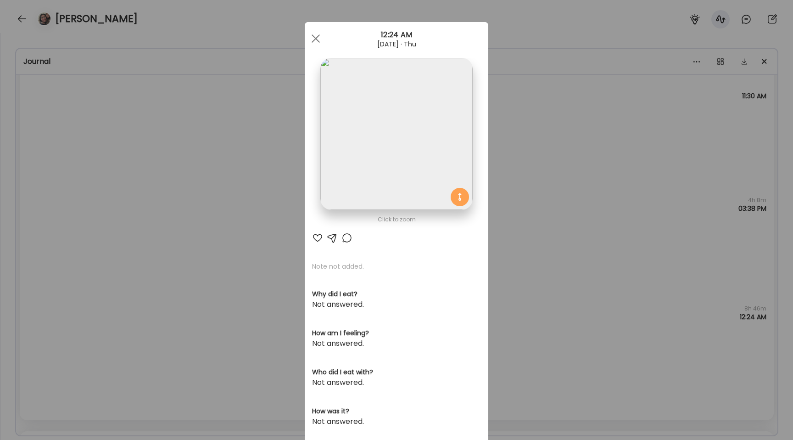
click at [370, 167] on img at bounding box center [396, 134] width 152 height 152
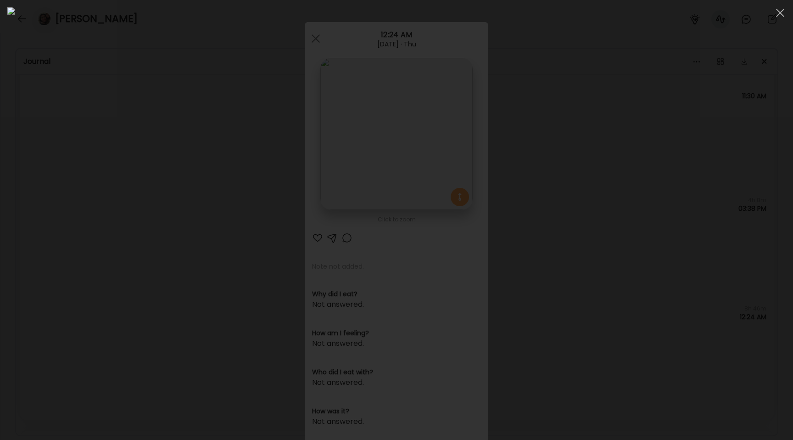
click at [97, 233] on div at bounding box center [396, 219] width 779 height 425
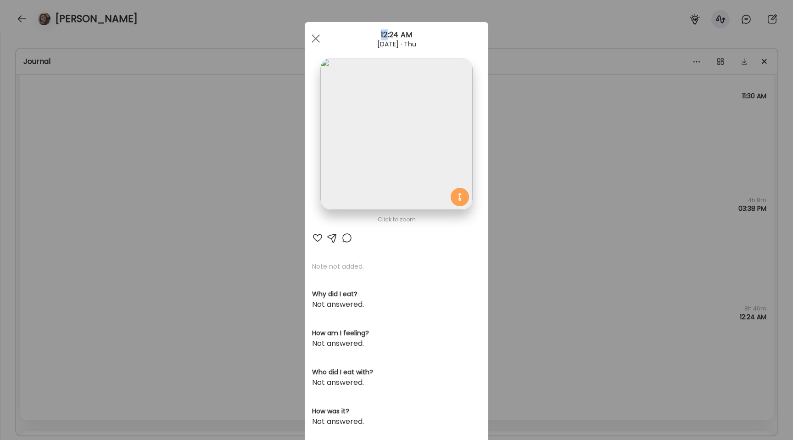
click at [97, 233] on div "Ate Coach Dashboard Wahoo! It’s official Take a moment to set up your Coach Pro…" at bounding box center [396, 220] width 793 height 440
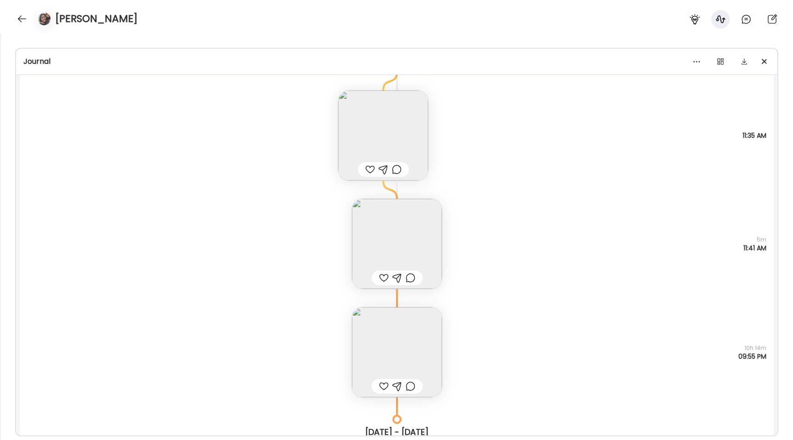
scroll to position [20371, 0]
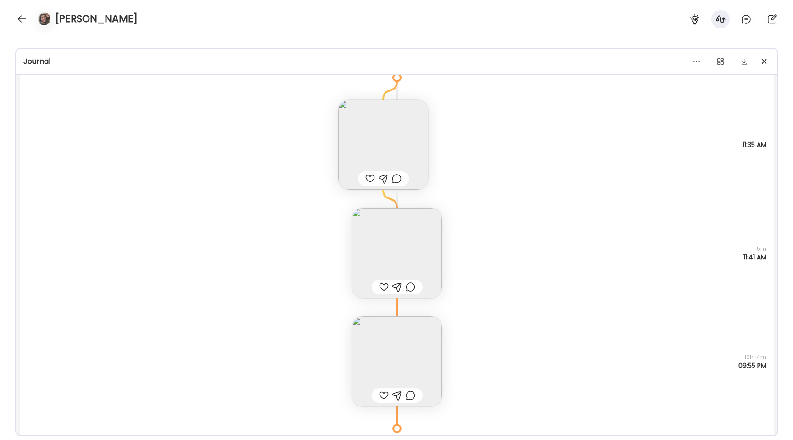
click at [391, 349] on img at bounding box center [397, 361] width 90 height 90
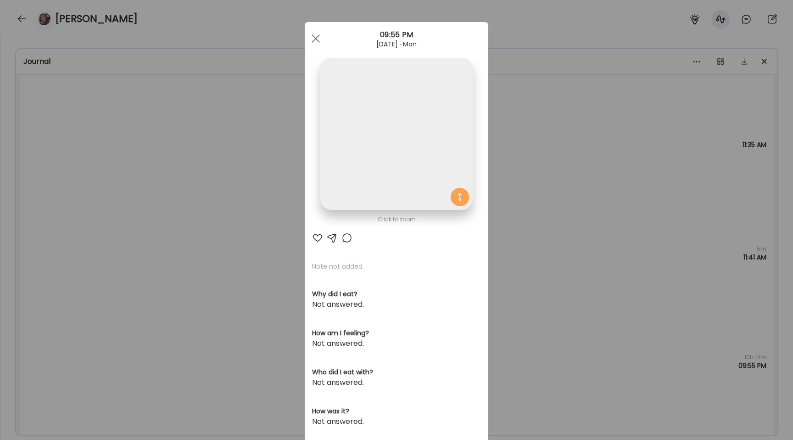
click at [349, 162] on img at bounding box center [396, 134] width 152 height 152
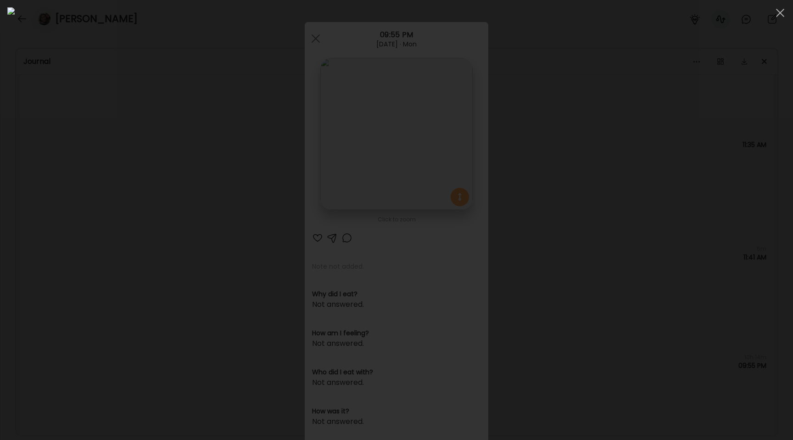
click at [110, 174] on div at bounding box center [396, 219] width 779 height 425
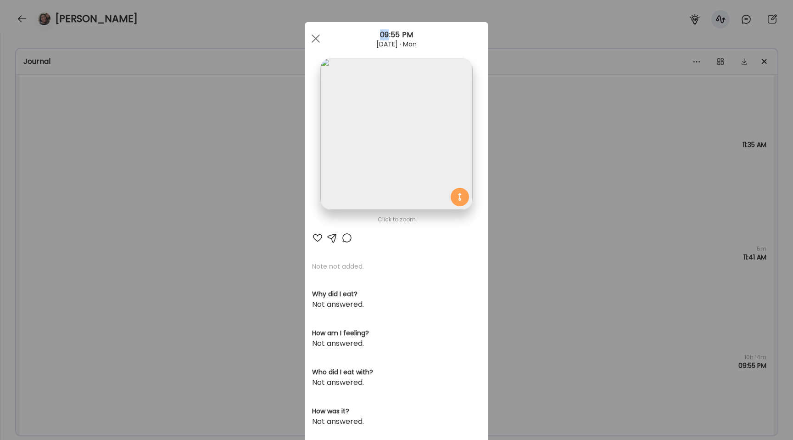
click at [110, 174] on div "Ate Coach Dashboard Wahoo! It’s official Take a moment to set up your Coach Pro…" at bounding box center [396, 220] width 793 height 440
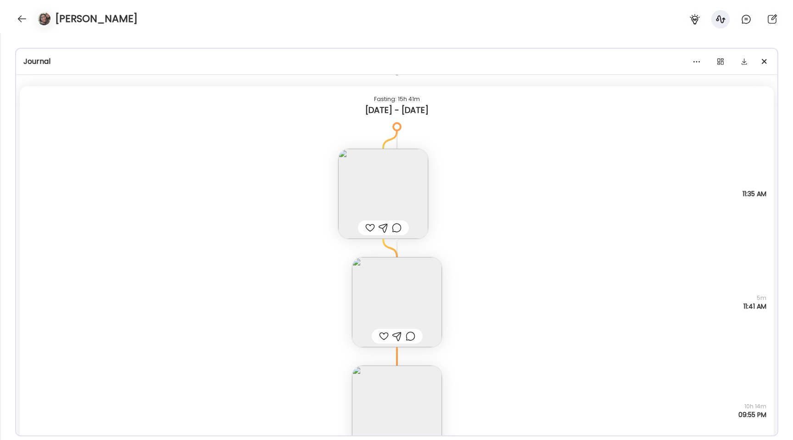
scroll to position [20278, 0]
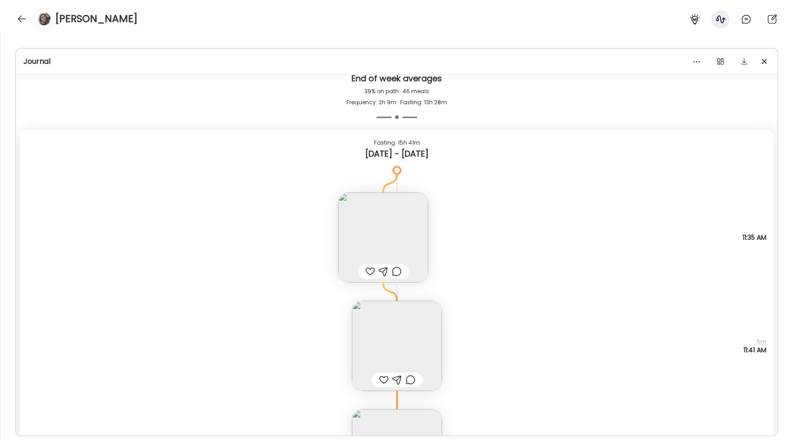
click at [365, 226] on img at bounding box center [383, 237] width 90 height 90
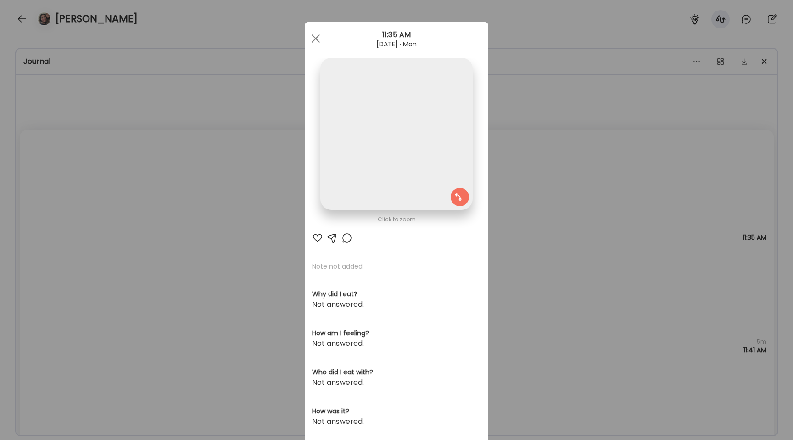
click at [349, 166] on img at bounding box center [396, 134] width 152 height 152
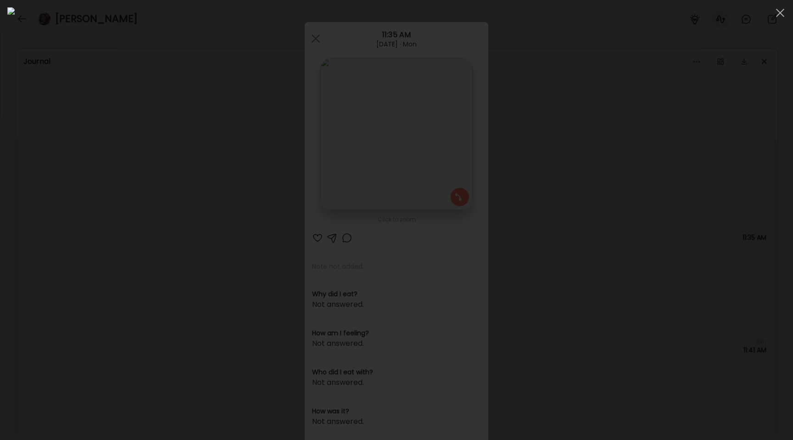
click at [138, 196] on div at bounding box center [396, 219] width 779 height 425
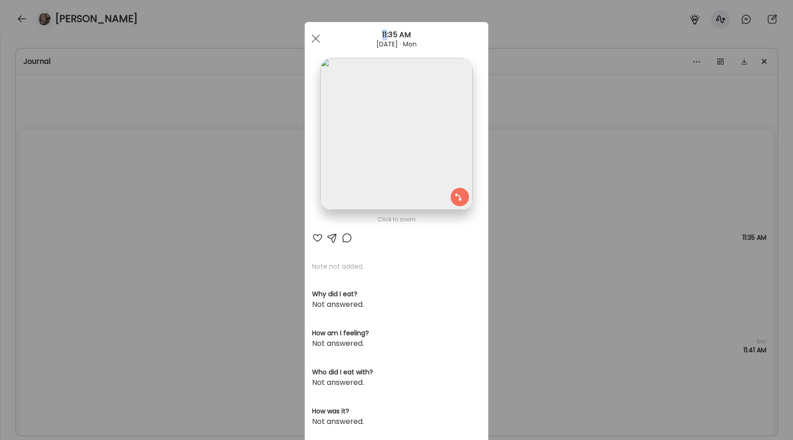
click at [138, 196] on div "Ate Coach Dashboard Wahoo! It’s official Take a moment to set up your Coach Pro…" at bounding box center [396, 220] width 793 height 440
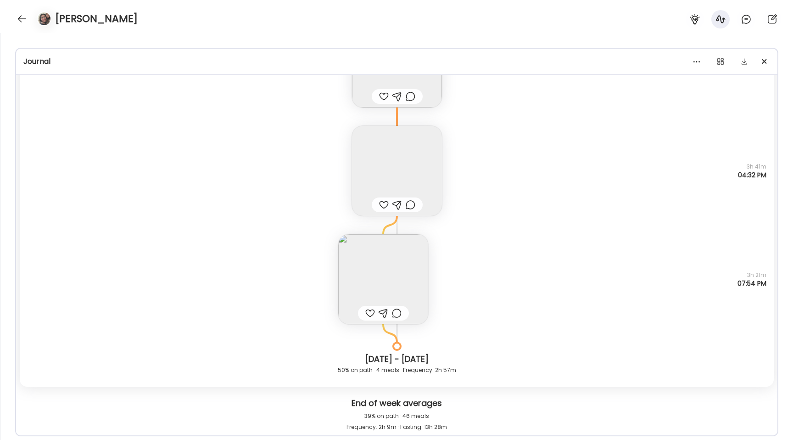
scroll to position [19895, 0]
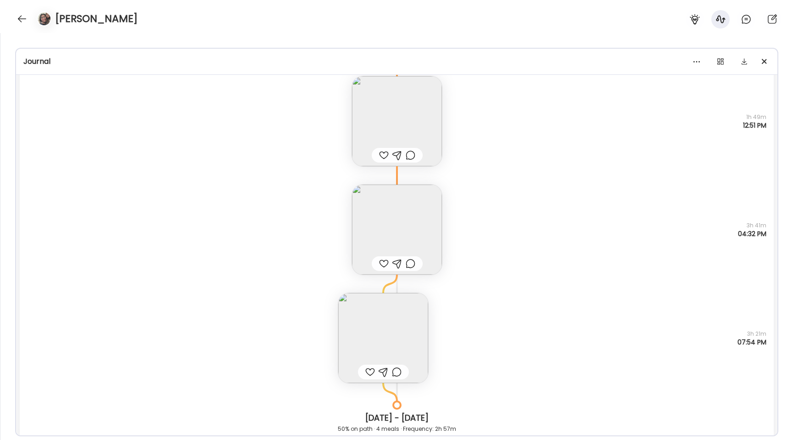
click at [383, 223] on img at bounding box center [397, 230] width 90 height 90
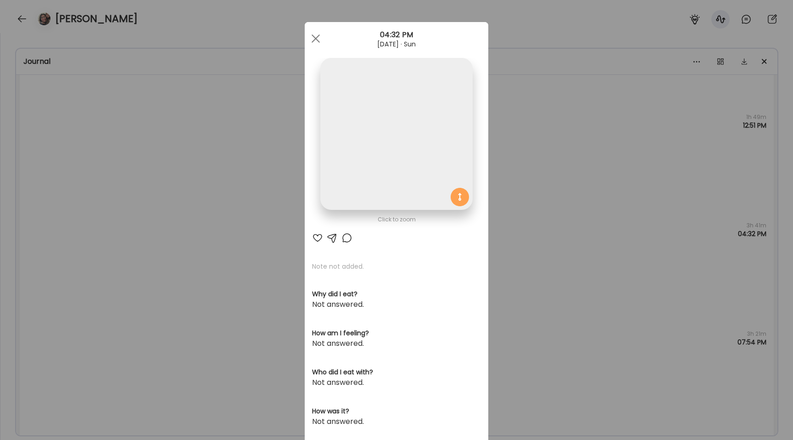
click at [370, 118] on img at bounding box center [396, 134] width 152 height 152
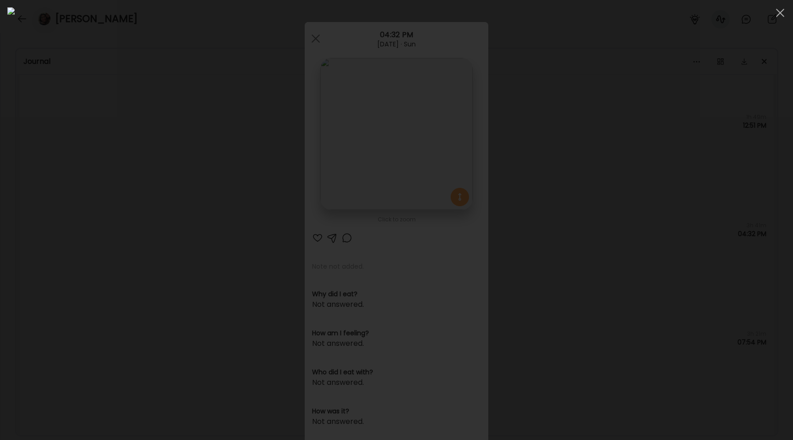
click at [101, 168] on div at bounding box center [396, 219] width 779 height 425
click at [101, 168] on div "Ate Coach Dashboard Wahoo! It’s official Take a moment to set up your Coach Pro…" at bounding box center [396, 220] width 793 height 440
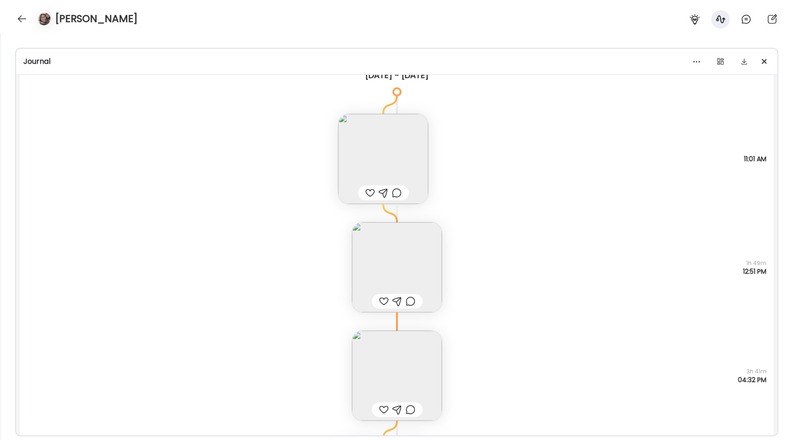
scroll to position [19631, 0]
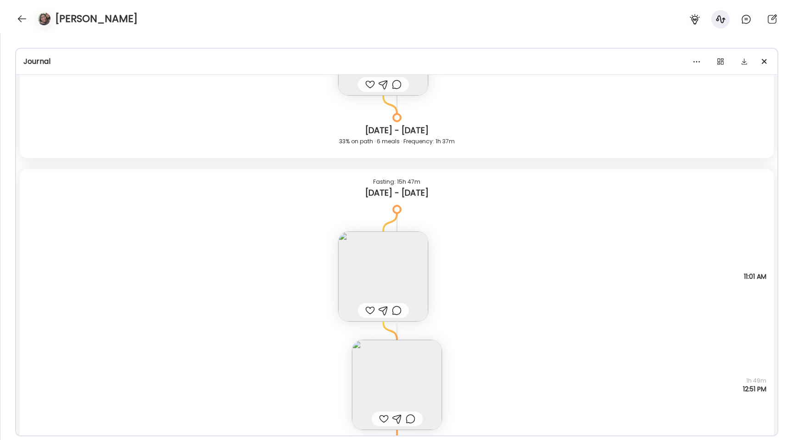
click at [359, 254] on img at bounding box center [383, 276] width 90 height 90
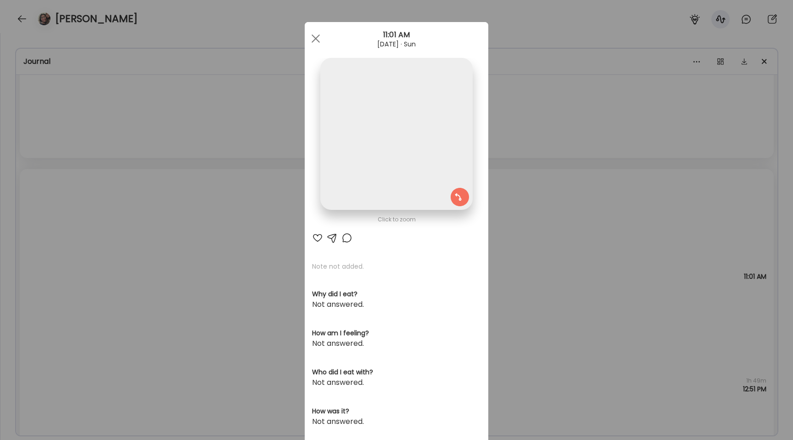
click at [341, 132] on img at bounding box center [396, 134] width 152 height 152
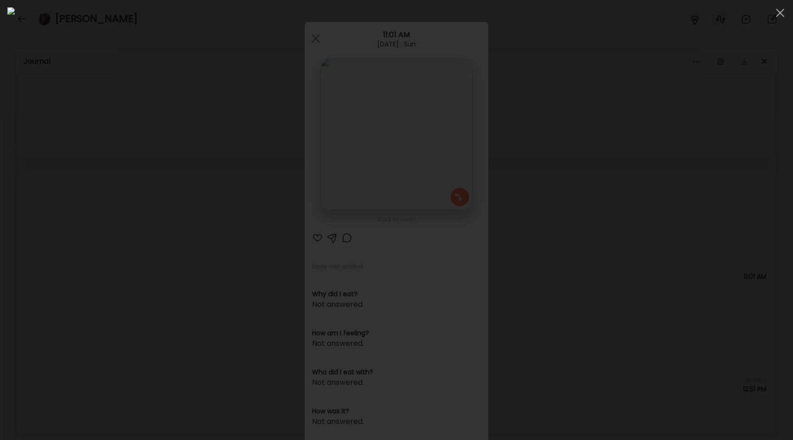
click at [117, 166] on div at bounding box center [396, 219] width 779 height 425
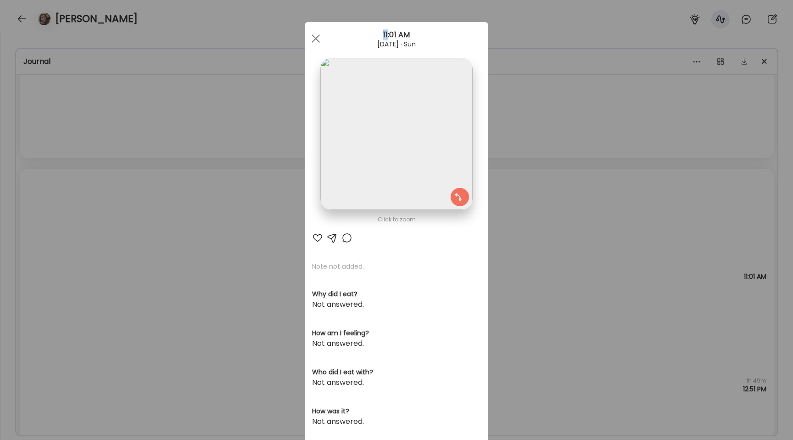
click at [117, 166] on div "Ate Coach Dashboard Wahoo! It’s official Take a moment to set up your Coach Pro…" at bounding box center [396, 220] width 793 height 440
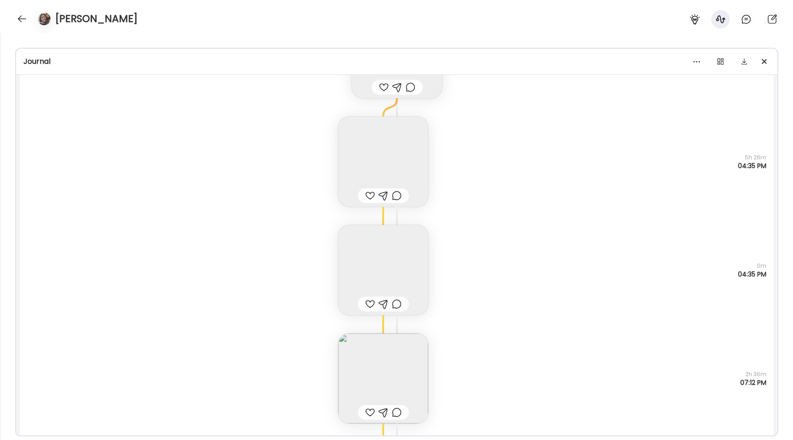
scroll to position [19188, 0]
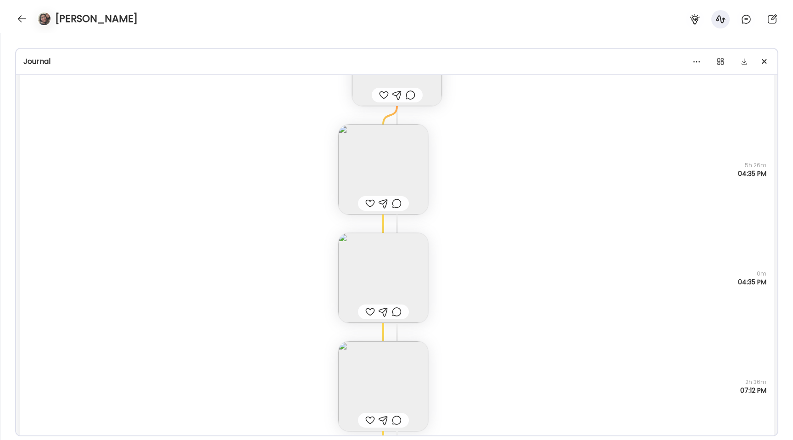
click at [374, 368] on img at bounding box center [383, 386] width 90 height 90
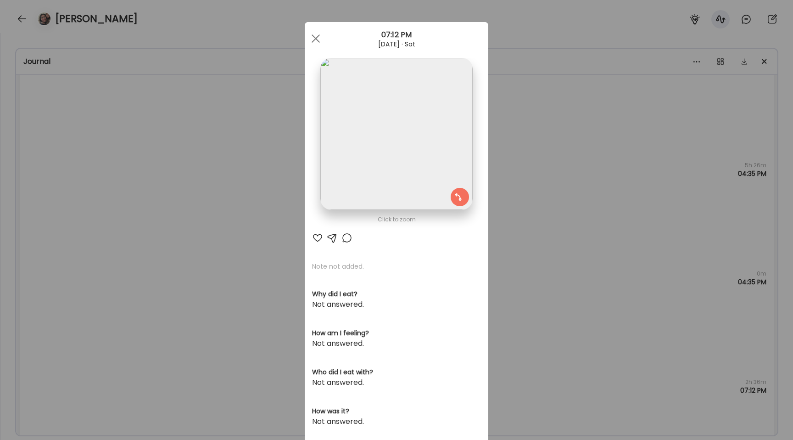
click at [363, 186] on img at bounding box center [396, 134] width 152 height 152
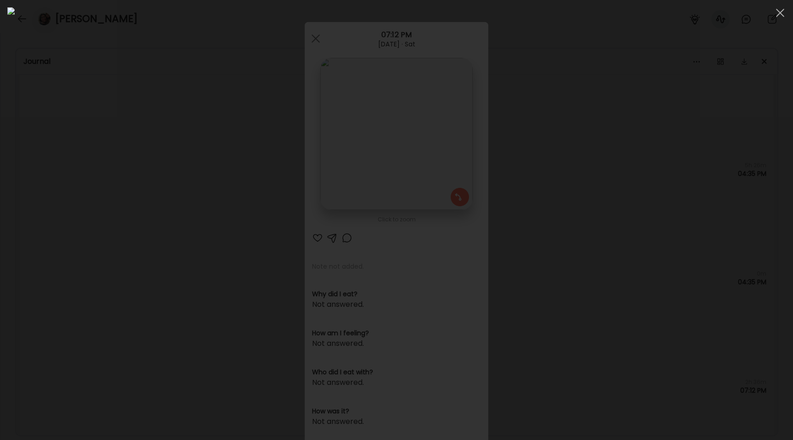
click at [147, 229] on div at bounding box center [396, 219] width 779 height 425
click at [147, 229] on div "Ate Coach Dashboard Wahoo! It’s official Take a moment to set up your Coach Pro…" at bounding box center [396, 220] width 793 height 440
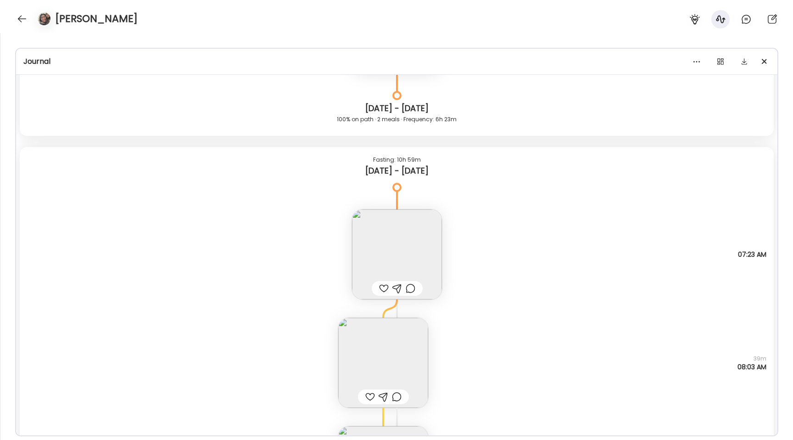
scroll to position [7946, 0]
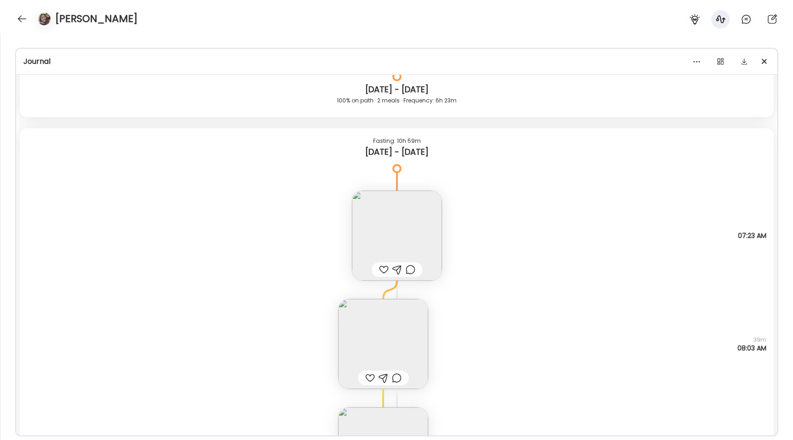
click at [400, 237] on img at bounding box center [397, 236] width 90 height 90
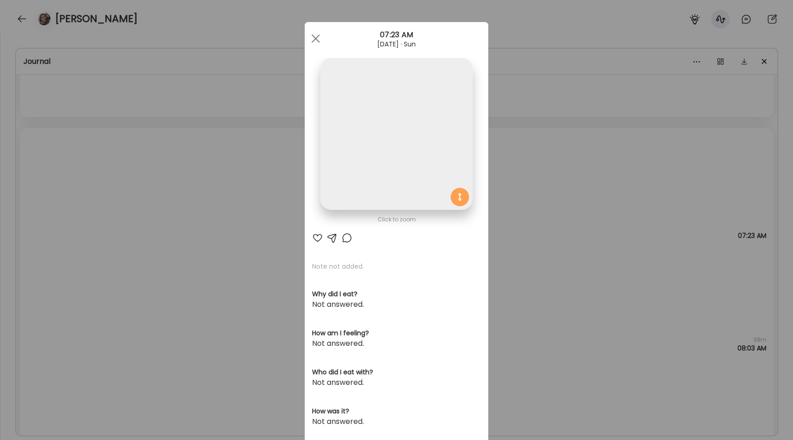
click at [372, 179] on img at bounding box center [396, 134] width 152 height 152
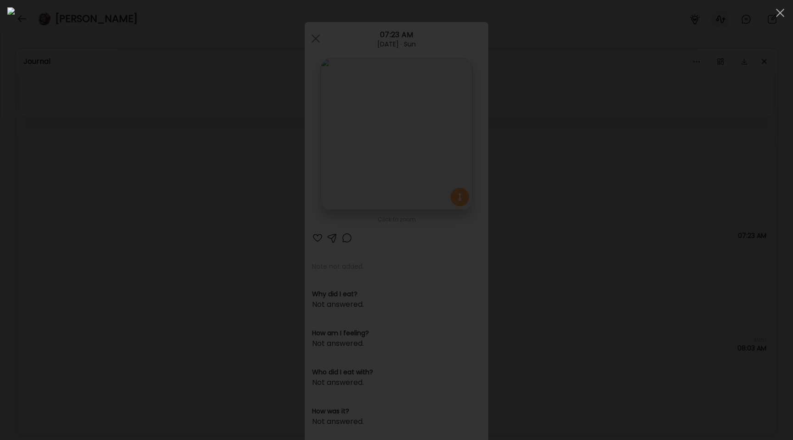
click at [133, 185] on div at bounding box center [396, 219] width 779 height 425
click at [133, 185] on div "Ate Coach Dashboard Wahoo! It’s official Take a moment to set up your Coach Pro…" at bounding box center [396, 220] width 793 height 440
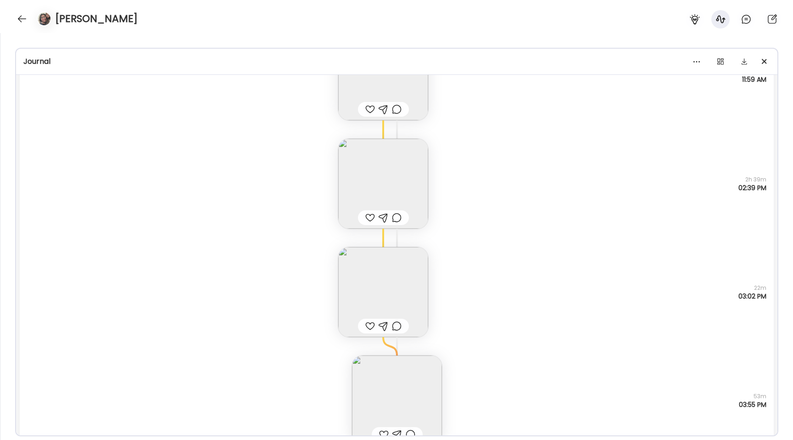
scroll to position [8545, 0]
click at [412, 176] on img at bounding box center [383, 178] width 90 height 90
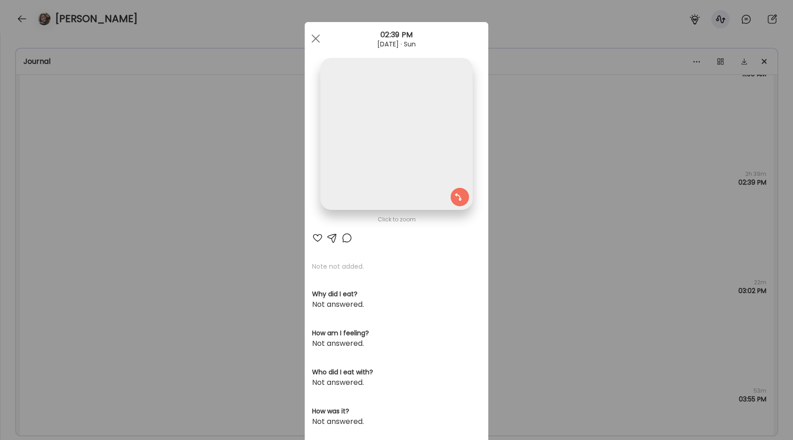
click at [389, 134] on img at bounding box center [396, 134] width 152 height 152
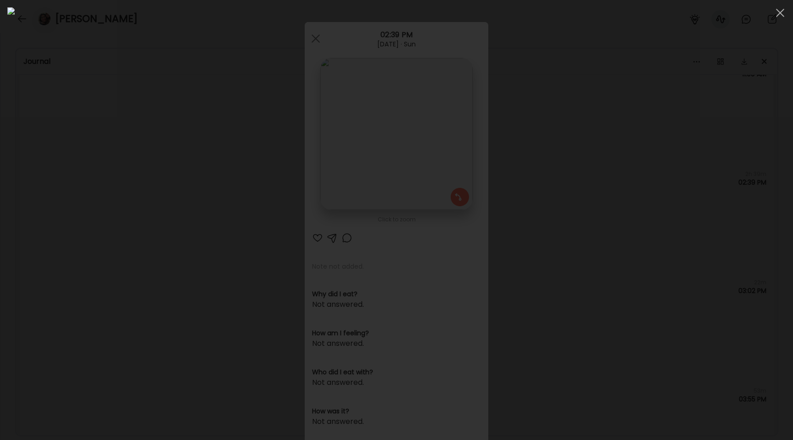
click at [123, 192] on div at bounding box center [396, 219] width 779 height 425
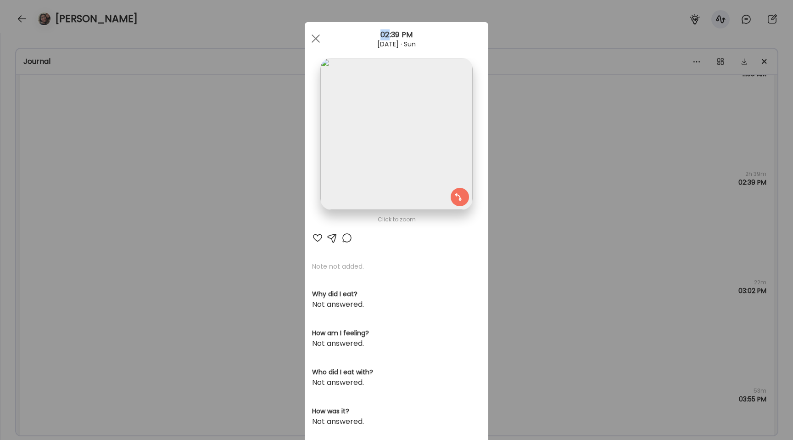
click at [123, 192] on div "Ate Coach Dashboard Wahoo! It’s official Take a moment to set up your Coach Pro…" at bounding box center [396, 220] width 793 height 440
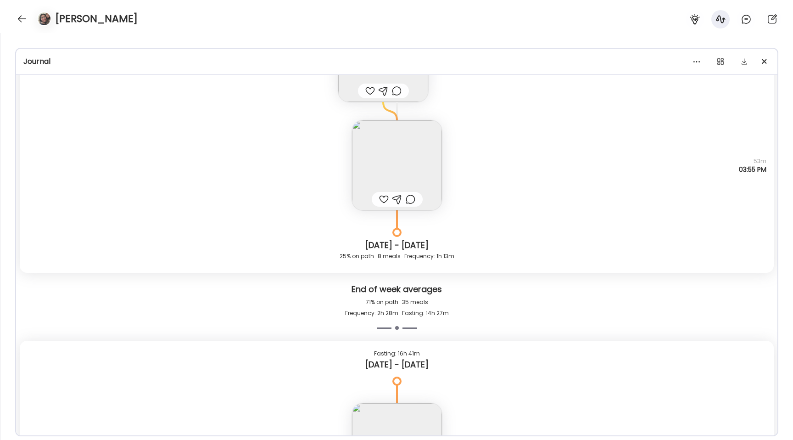
scroll to position [8760, 0]
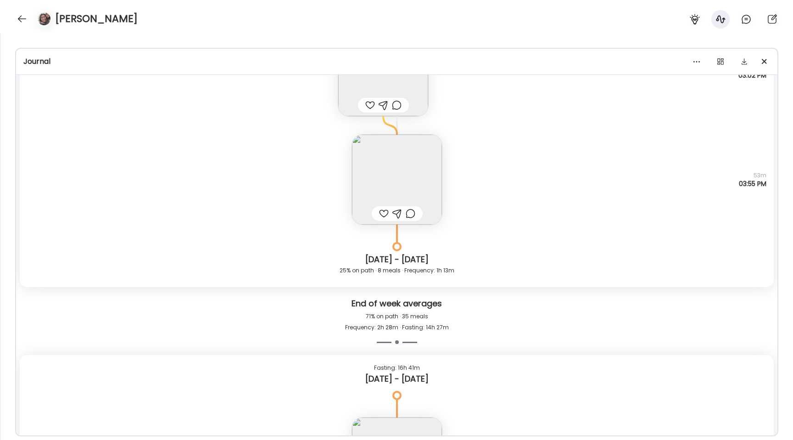
click at [397, 173] on img at bounding box center [397, 180] width 90 height 90
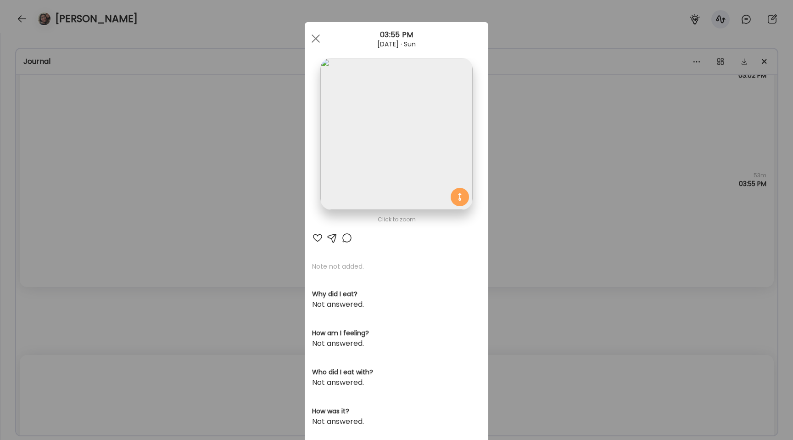
click at [339, 145] on img at bounding box center [396, 134] width 152 height 152
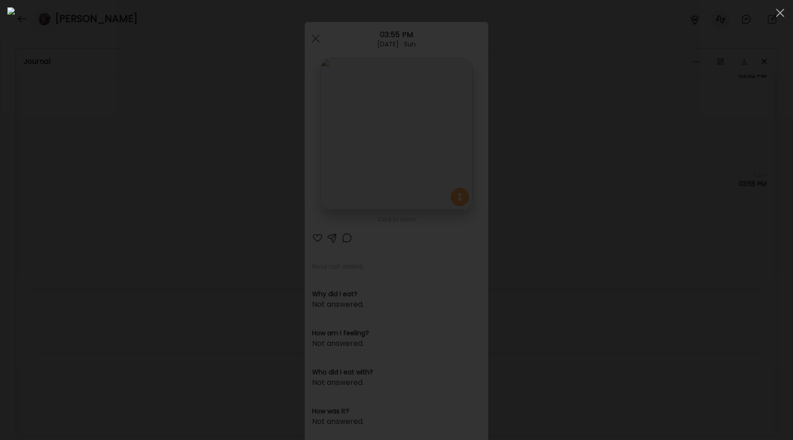
click at [47, 236] on div at bounding box center [396, 219] width 779 height 425
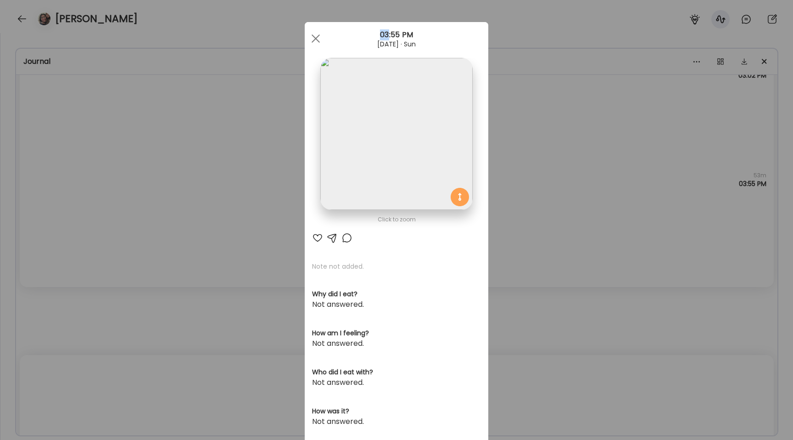
click at [47, 236] on div "Ate Coach Dashboard Wahoo! It’s official Take a moment to set up your Coach Pro…" at bounding box center [396, 220] width 793 height 440
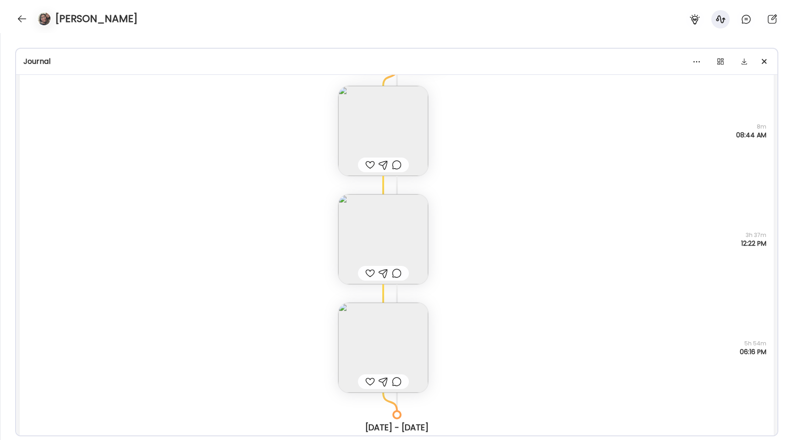
scroll to position [9231, 0]
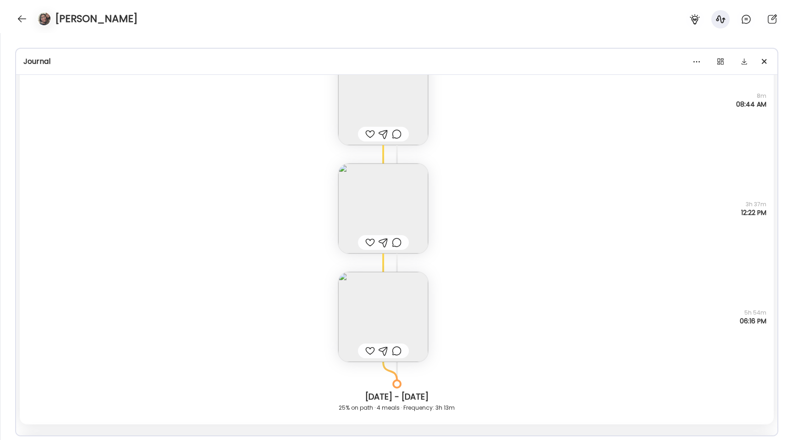
click at [378, 315] on img at bounding box center [383, 317] width 90 height 90
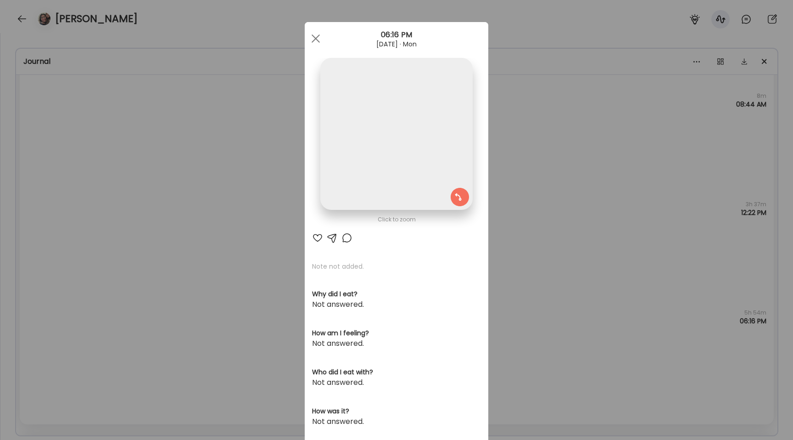
click at [365, 149] on img at bounding box center [396, 134] width 152 height 152
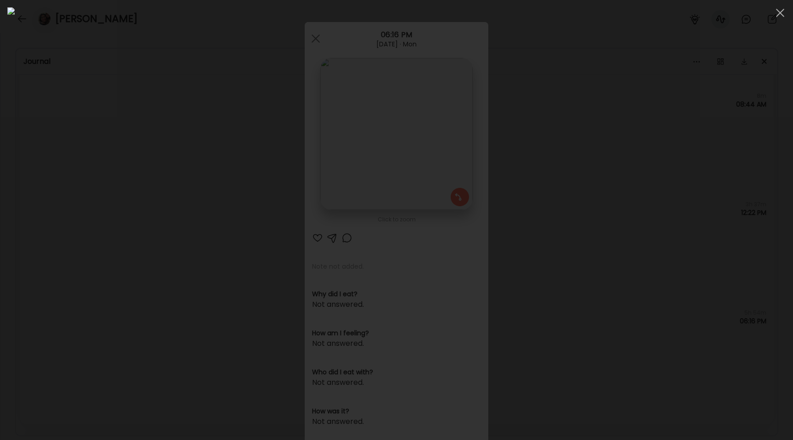
click at [148, 228] on div at bounding box center [396, 219] width 779 height 425
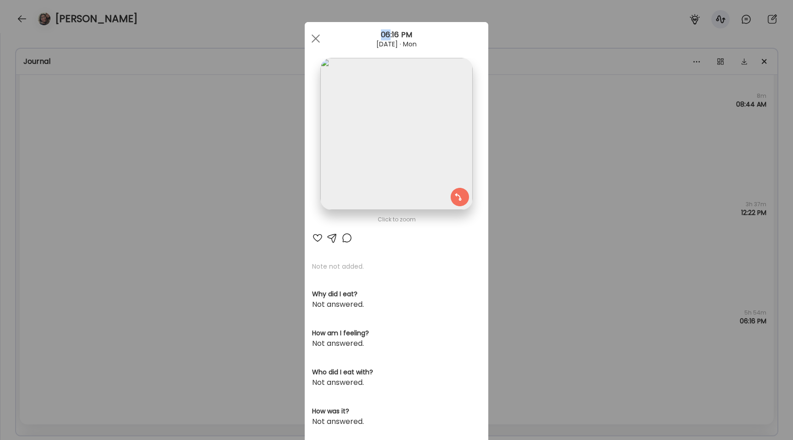
click at [148, 228] on div "Ate Coach Dashboard Wahoo! It’s official Take a moment to set up your Coach Pro…" at bounding box center [396, 220] width 793 height 440
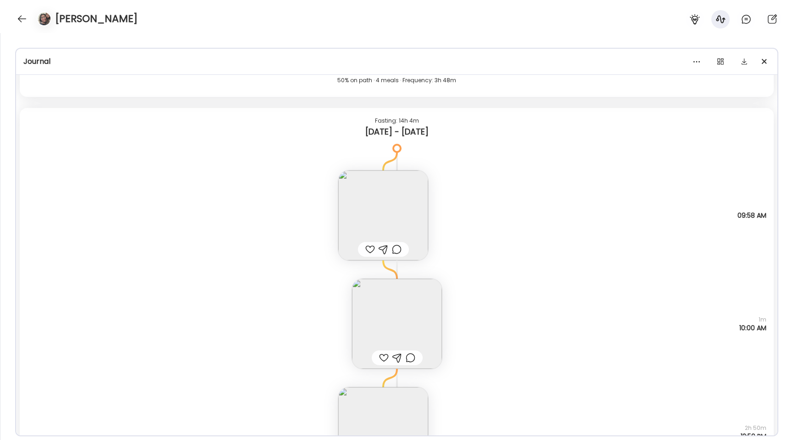
scroll to position [15977, 0]
